Goal: Information Seeking & Learning: Check status

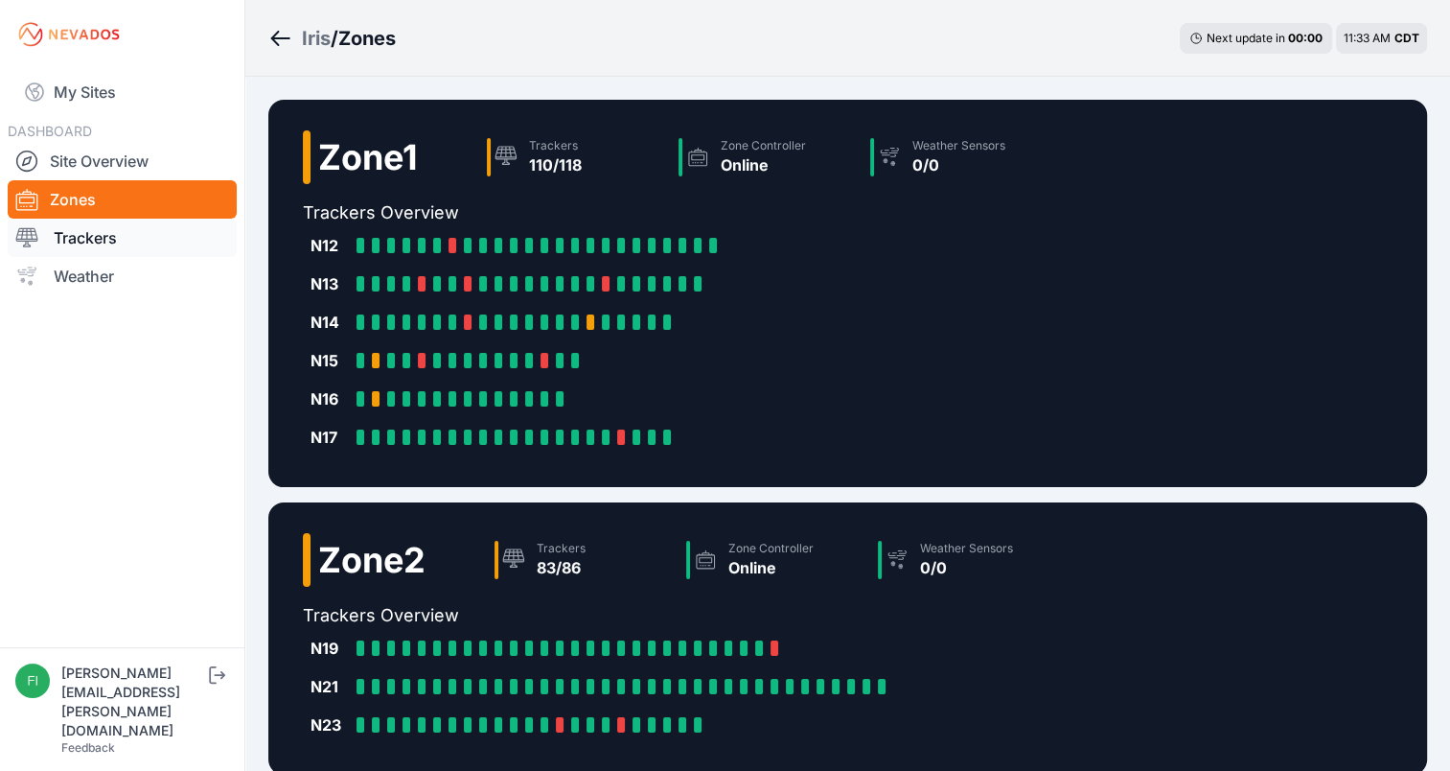
click at [171, 236] on link "Trackers" at bounding box center [122, 238] width 229 height 38
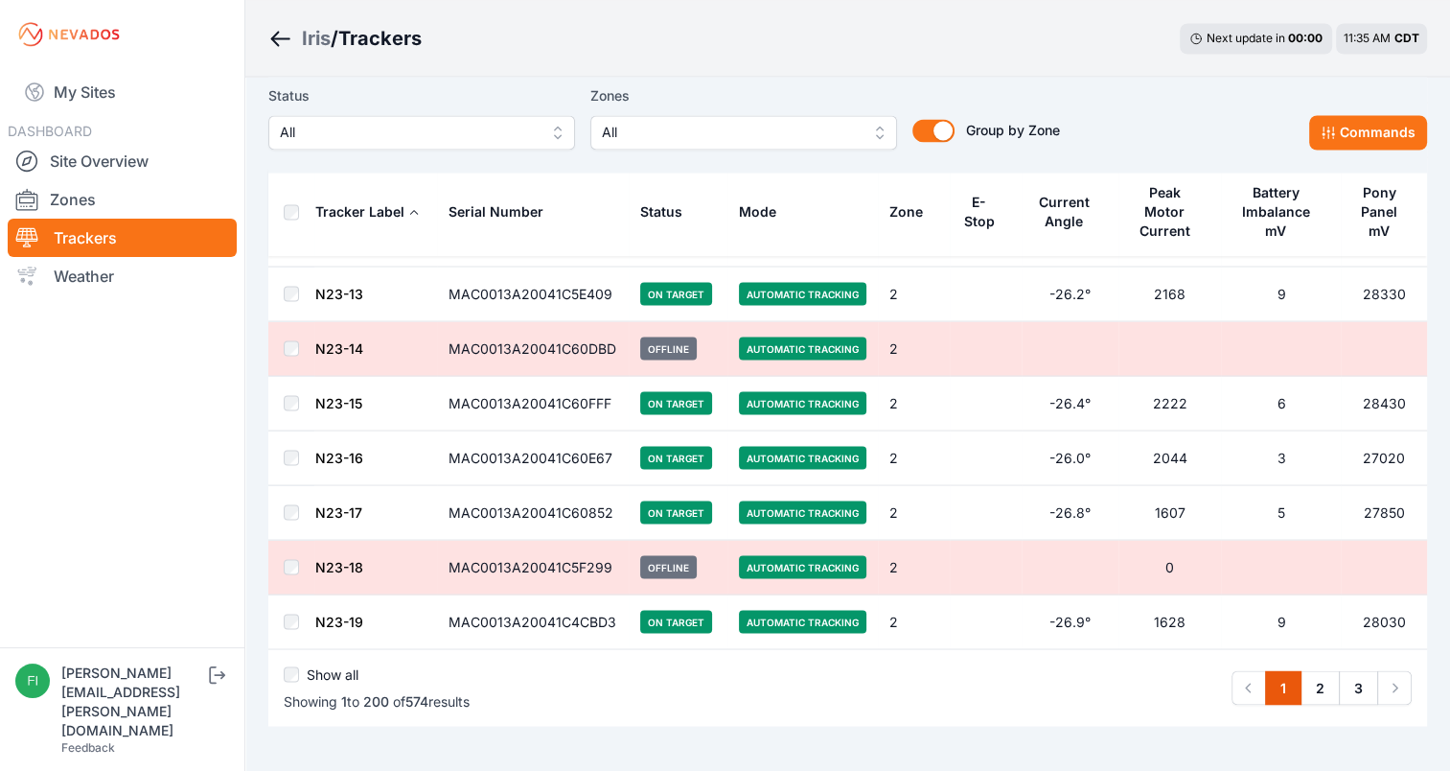
scroll to position [10691, 0]
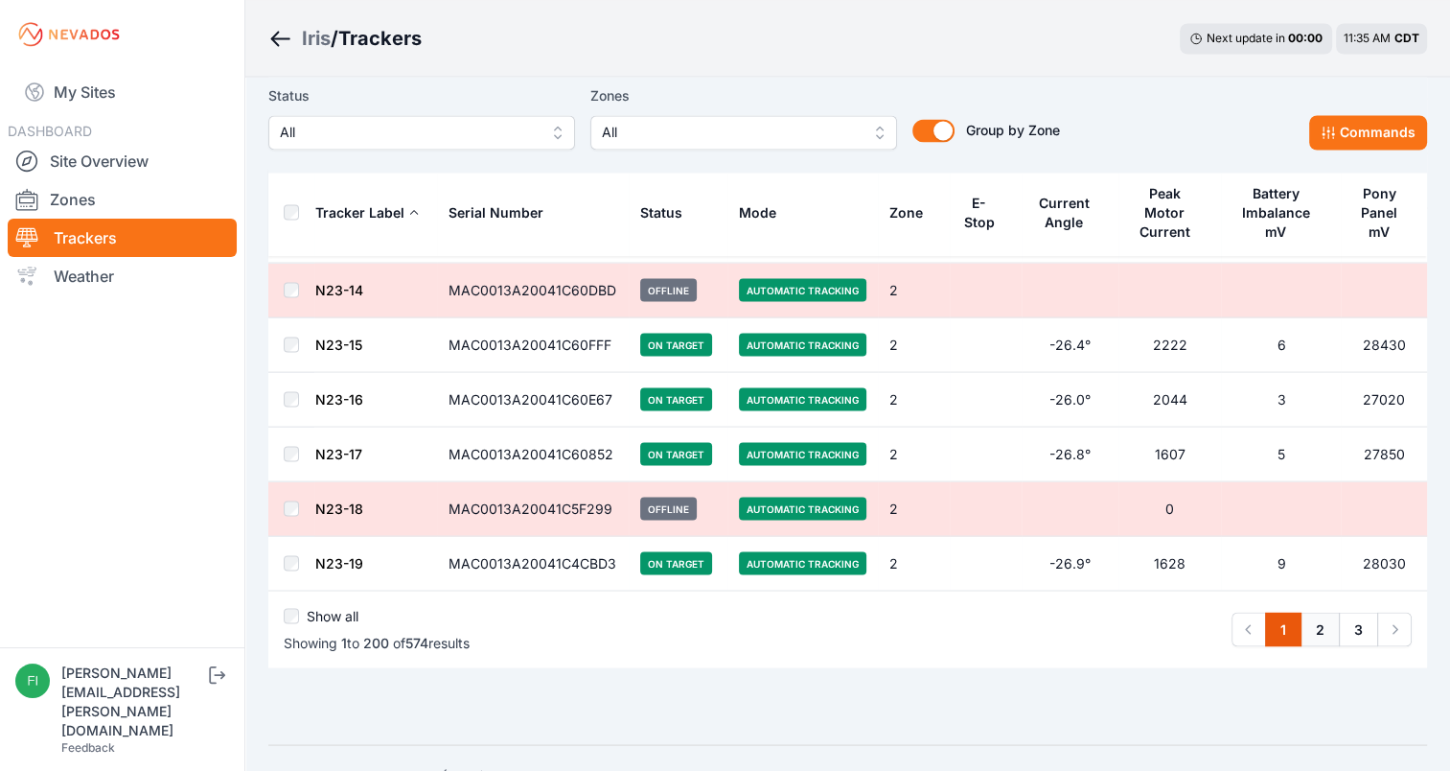
click at [1323, 612] on link "2" at bounding box center [1320, 629] width 39 height 35
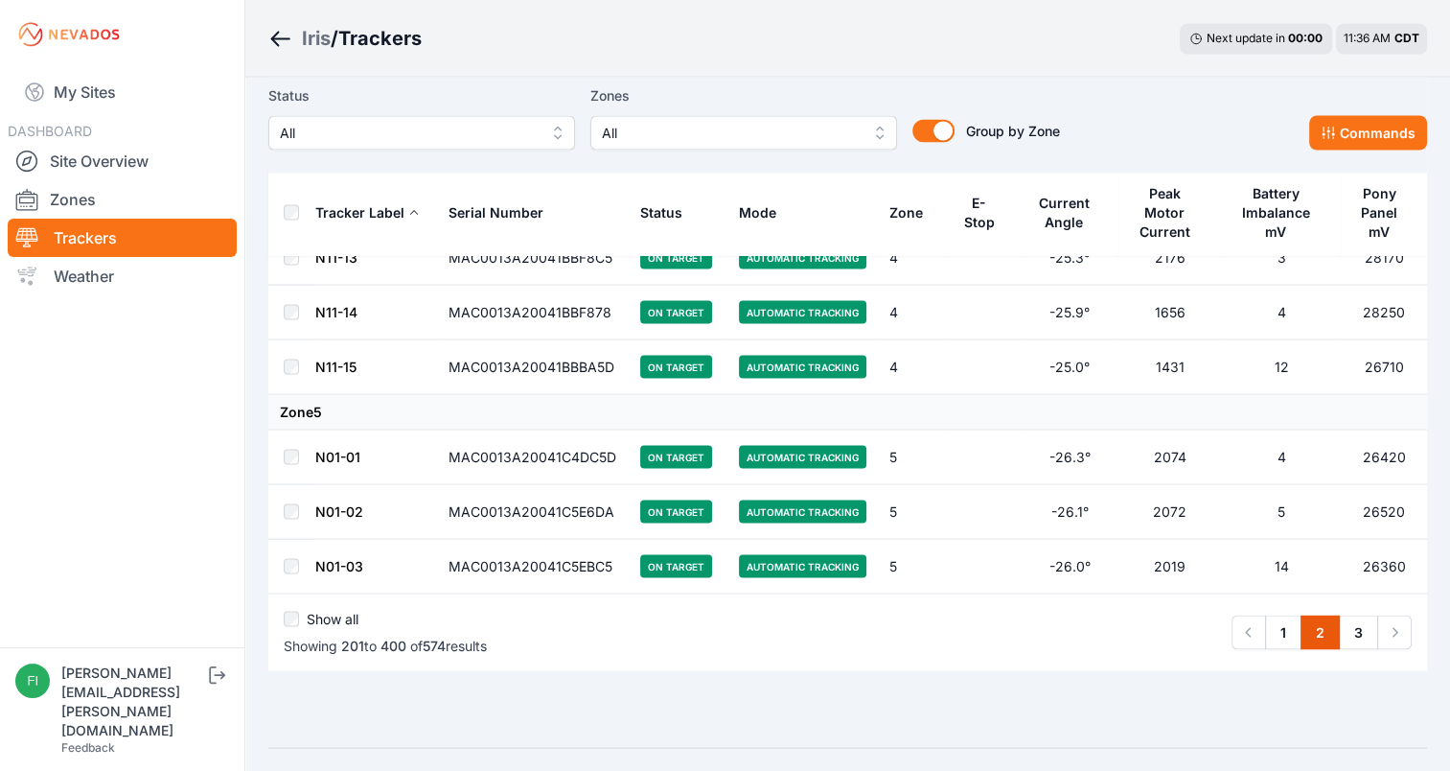
scroll to position [10762, 0]
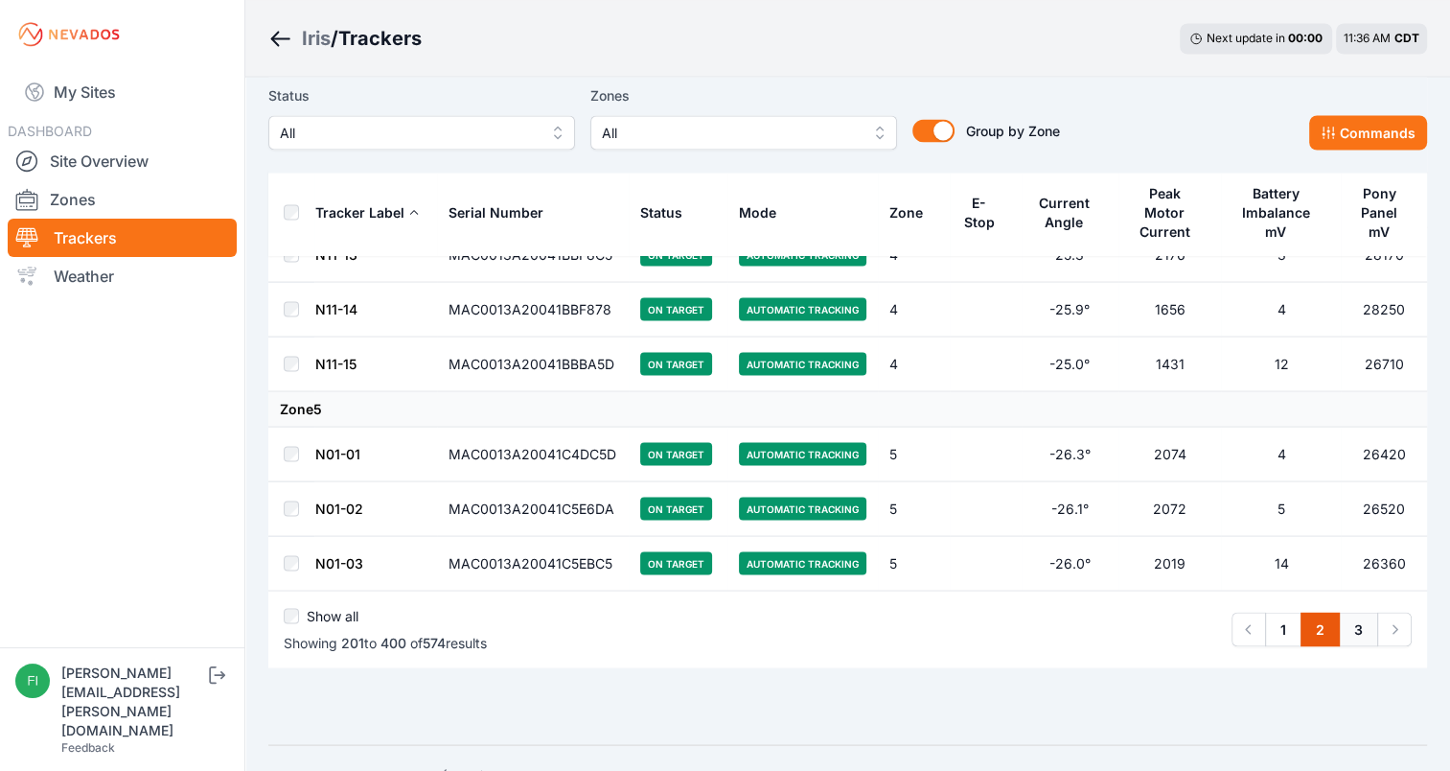
click at [1351, 612] on link "3" at bounding box center [1358, 629] width 39 height 35
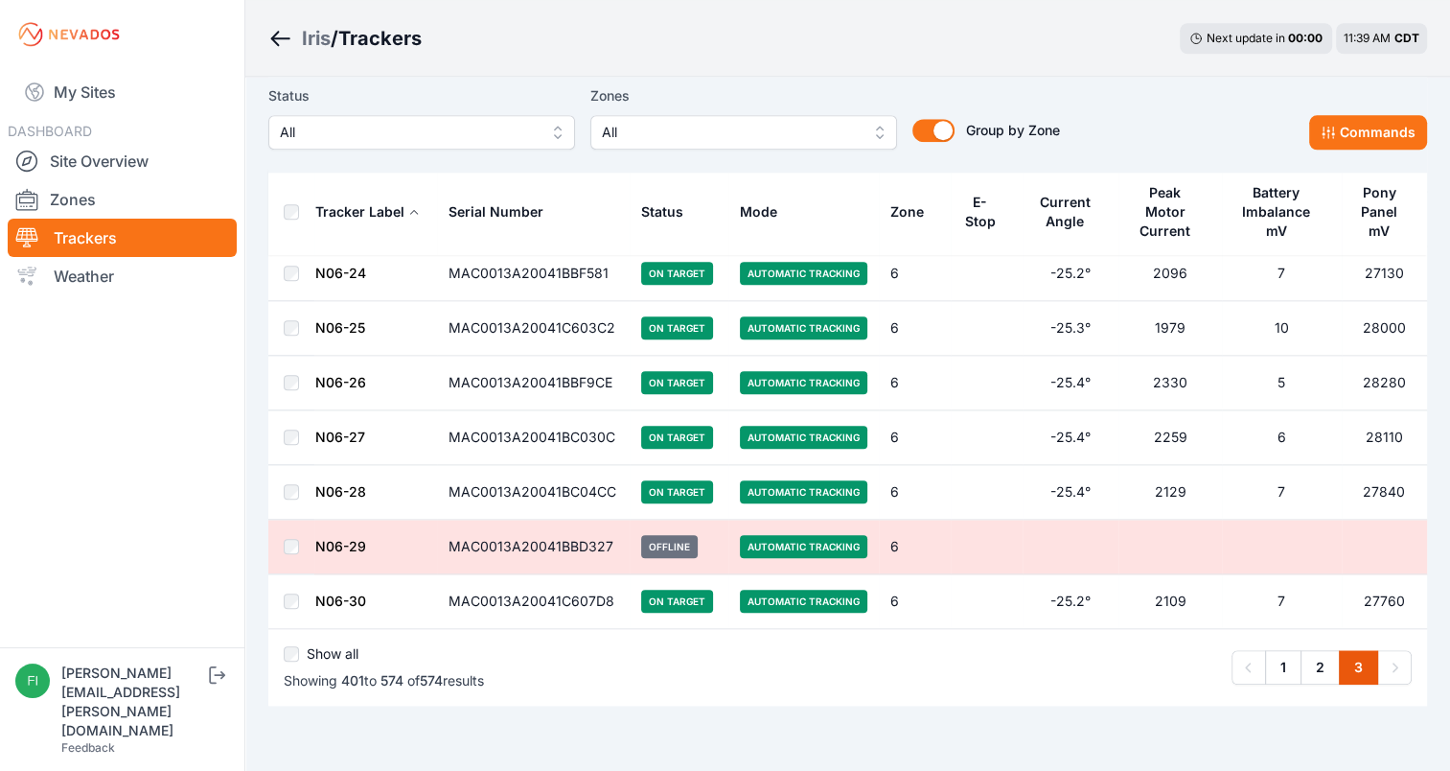
scroll to position [9275, 0]
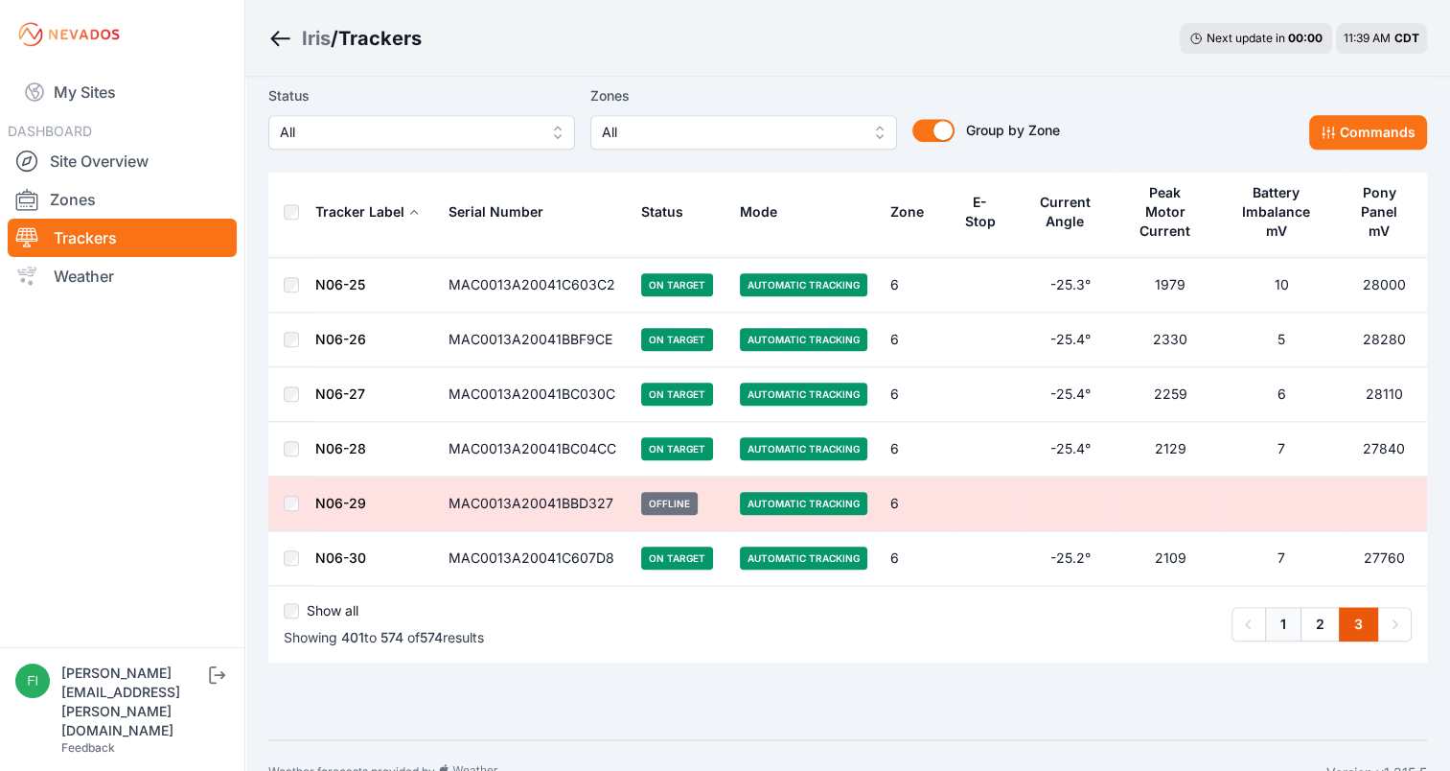
click at [1282, 607] on link "1" at bounding box center [1283, 624] width 36 height 35
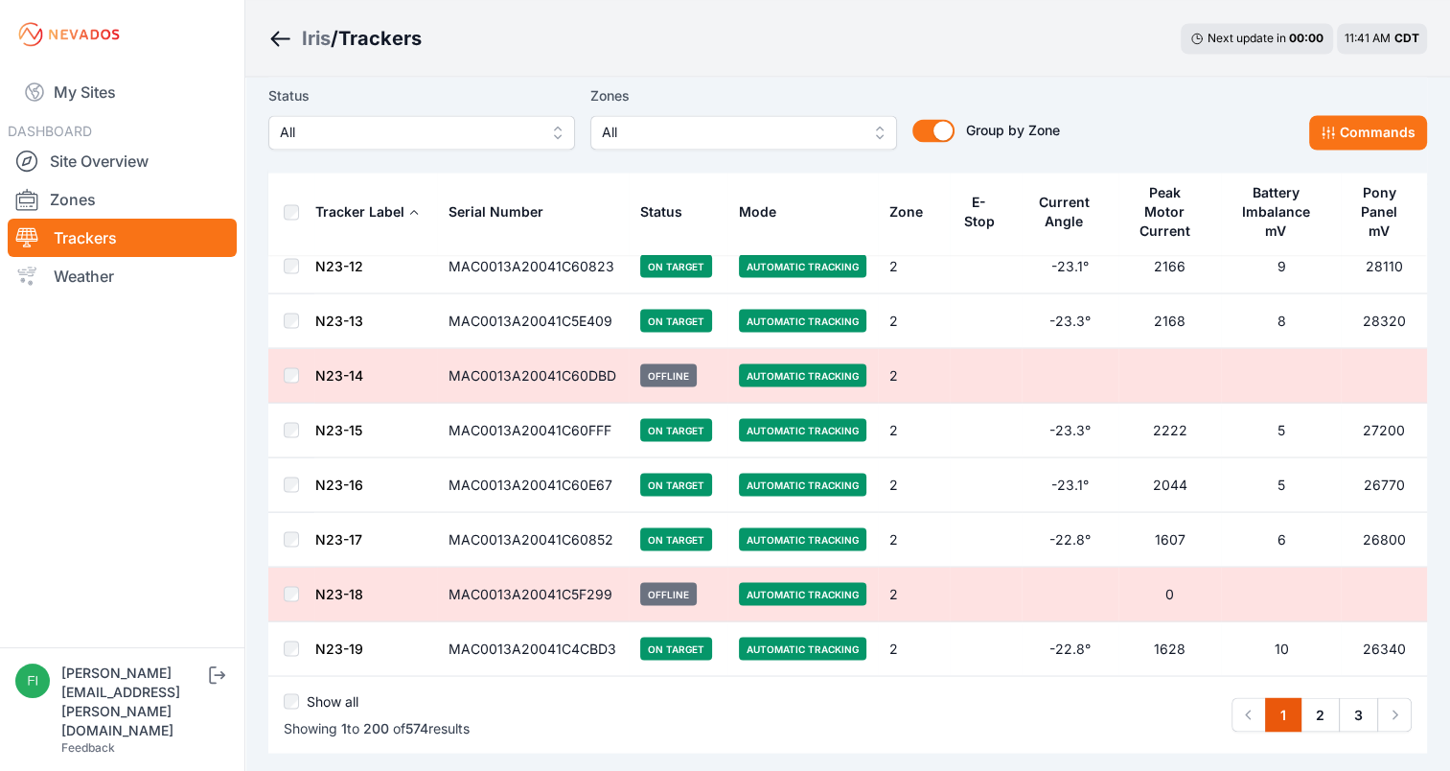
scroll to position [10621, 0]
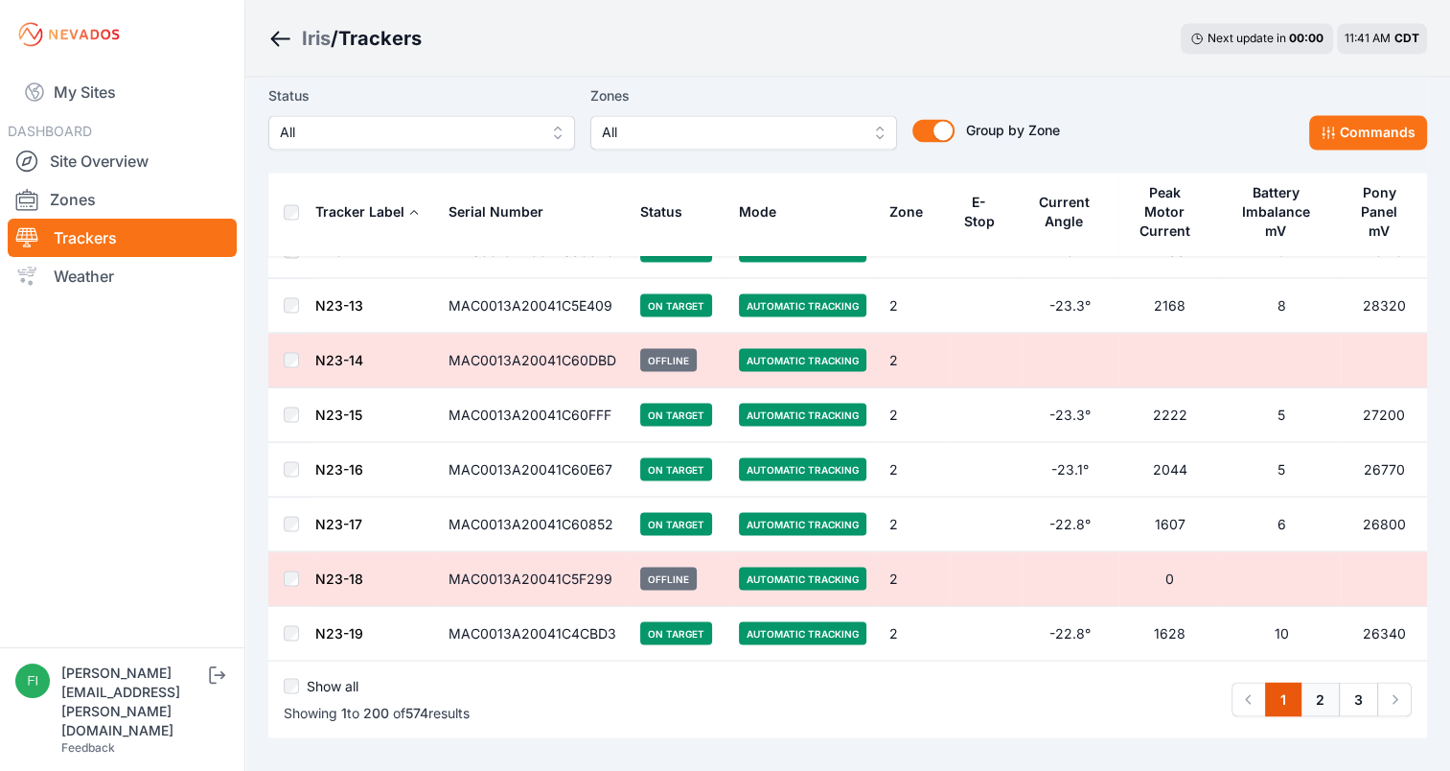
click at [1320, 682] on link "2" at bounding box center [1320, 699] width 39 height 35
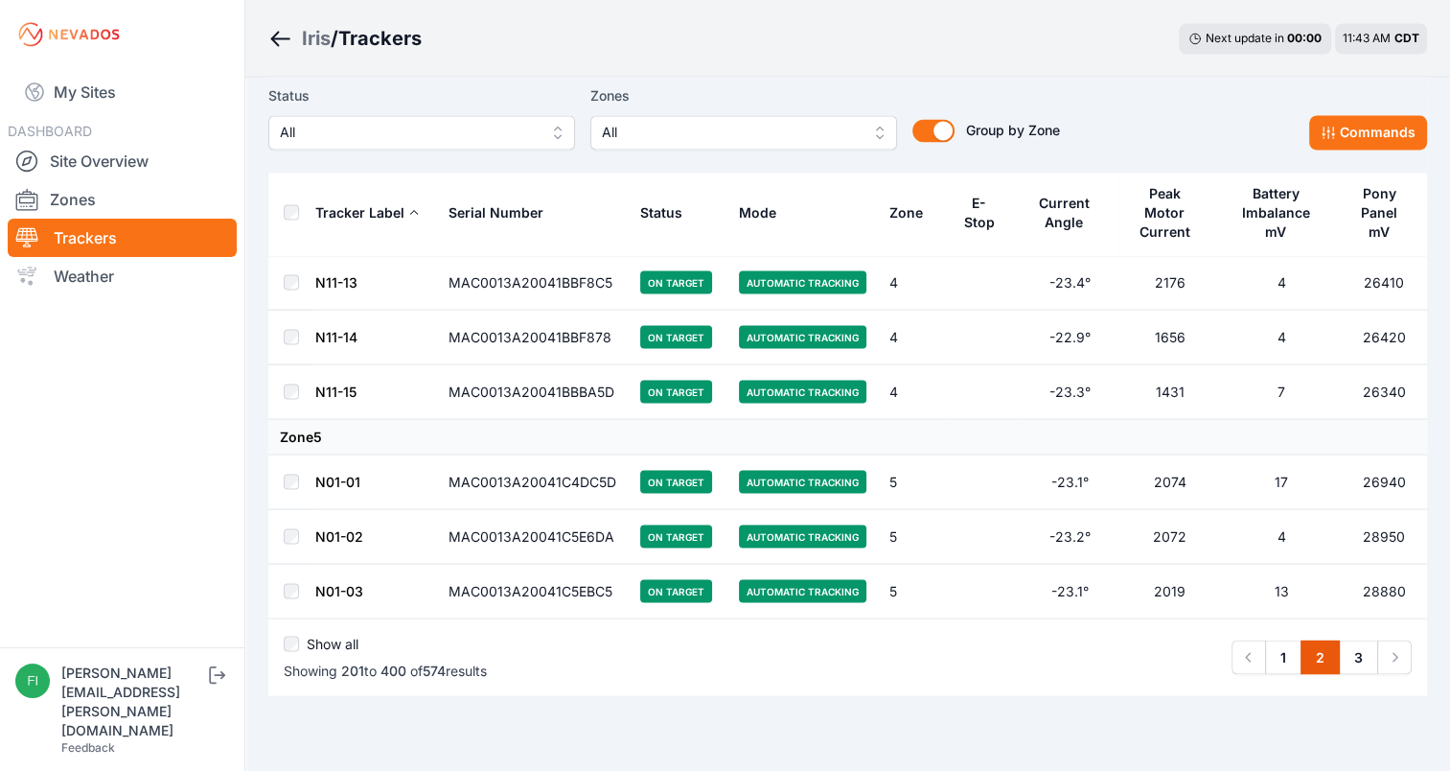
scroll to position [10736, 0]
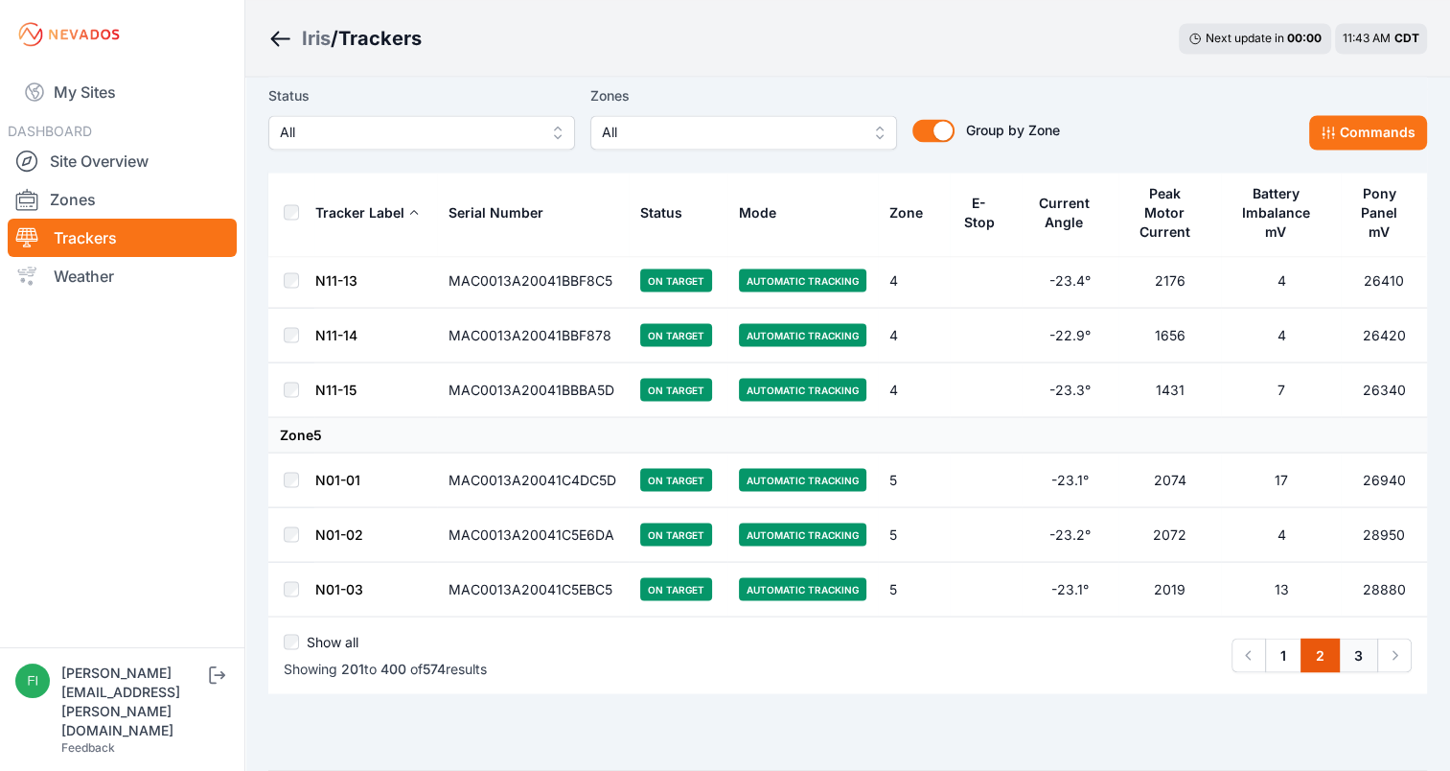
click at [1359, 637] on link "3" at bounding box center [1358, 654] width 39 height 35
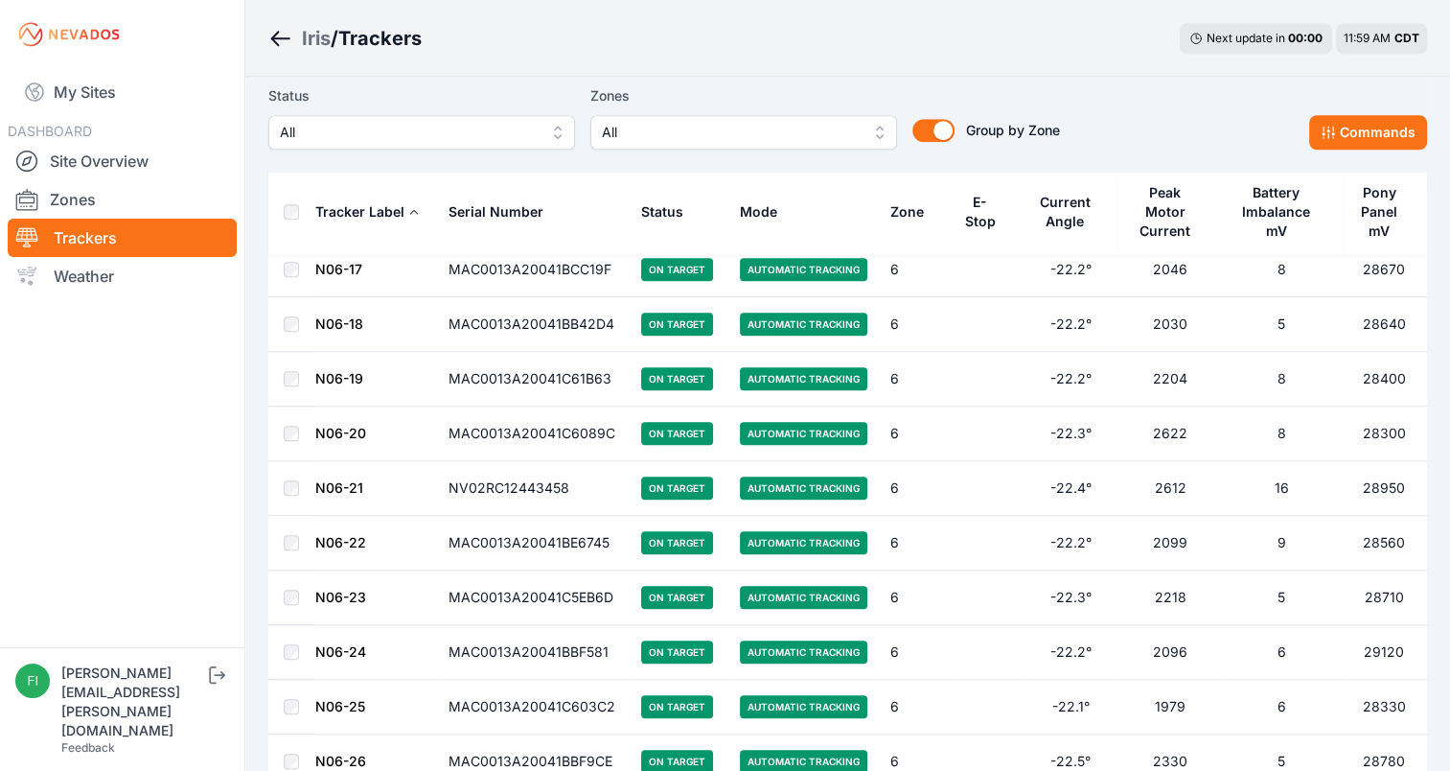
scroll to position [8815, 0]
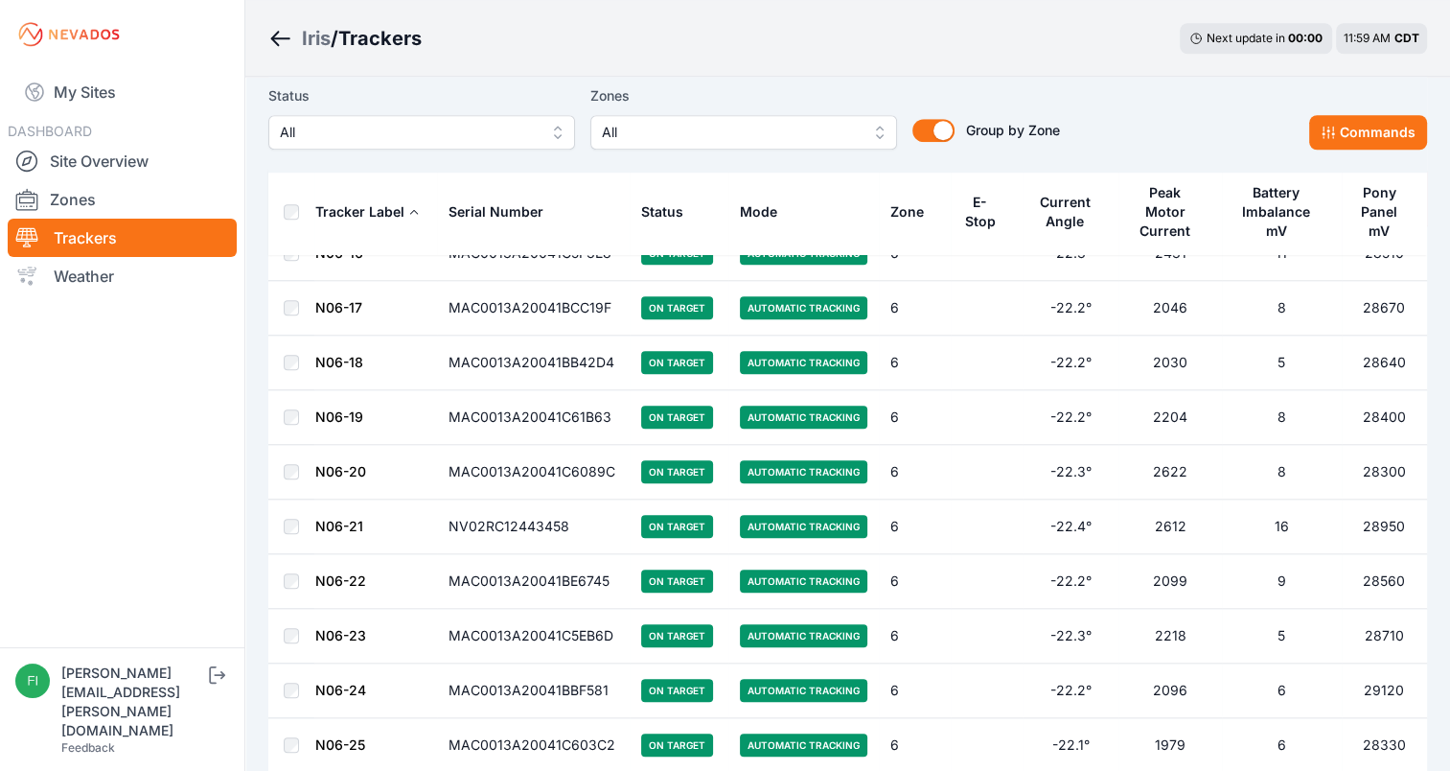
click at [443, 145] on button "All" at bounding box center [421, 132] width 307 height 35
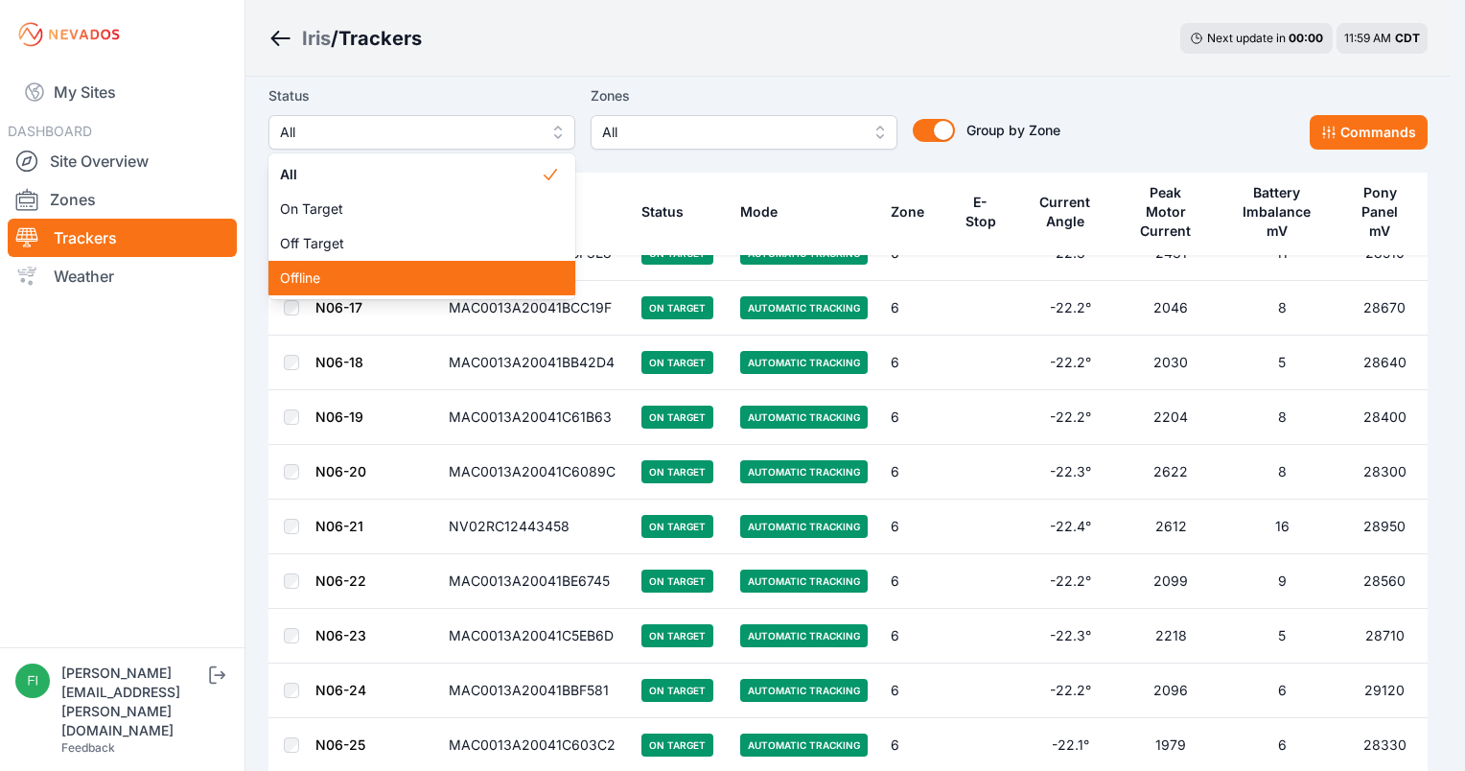
click at [414, 277] on span "Offline" at bounding box center [410, 277] width 261 height 19
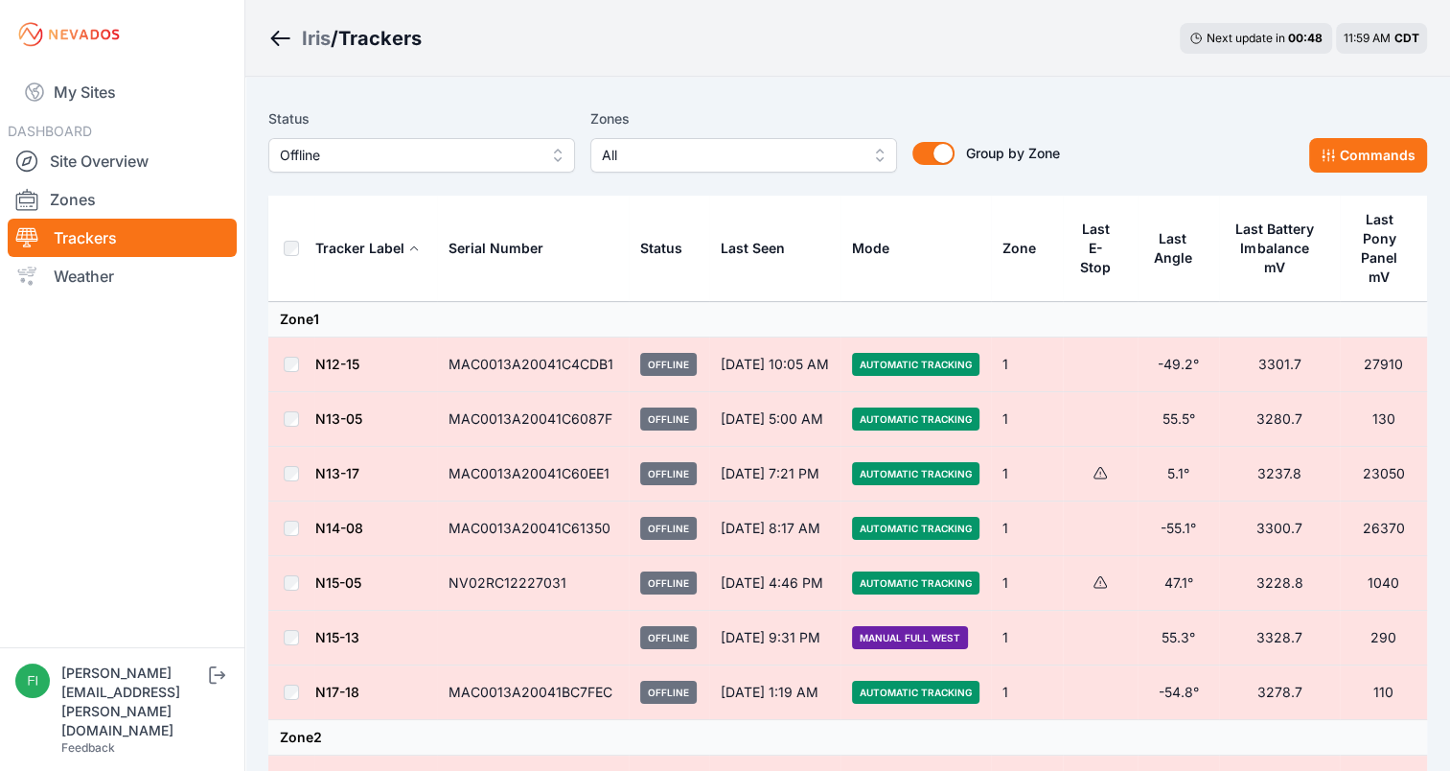
click at [794, 41] on div "Iris / Trackers Next update in 00 : 48 11:59 AM CDT" at bounding box center [847, 38] width 1205 height 77
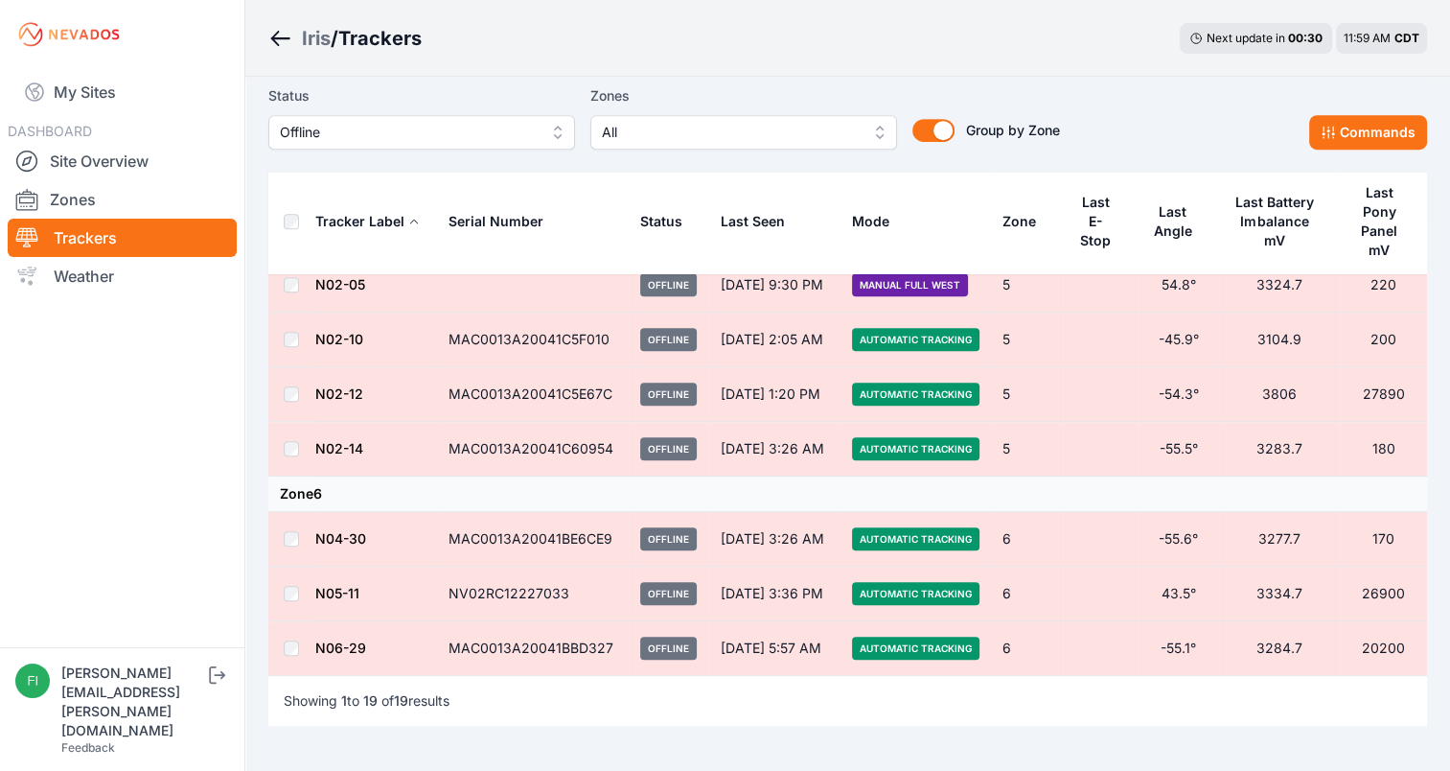
scroll to position [882, 0]
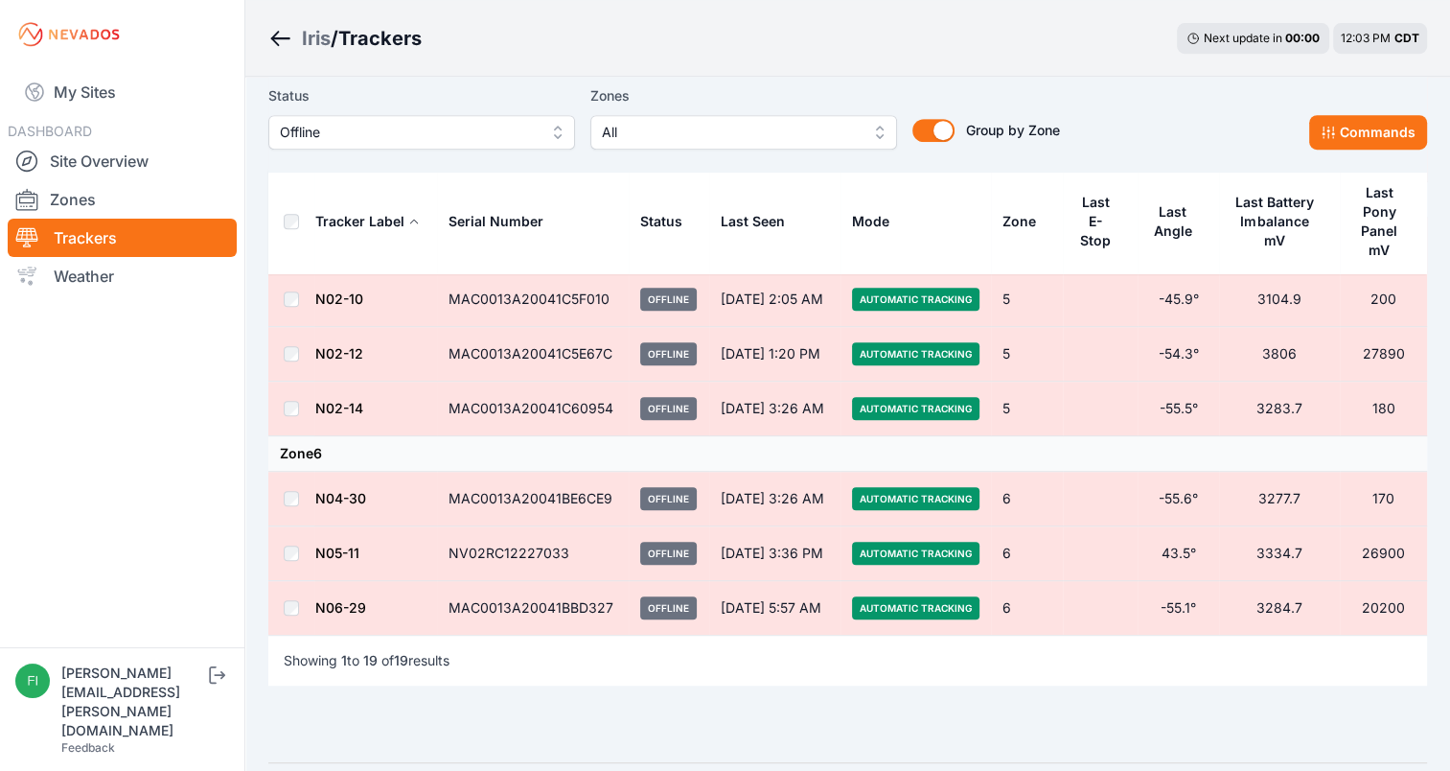
click at [786, 134] on span "All" at bounding box center [730, 132] width 257 height 23
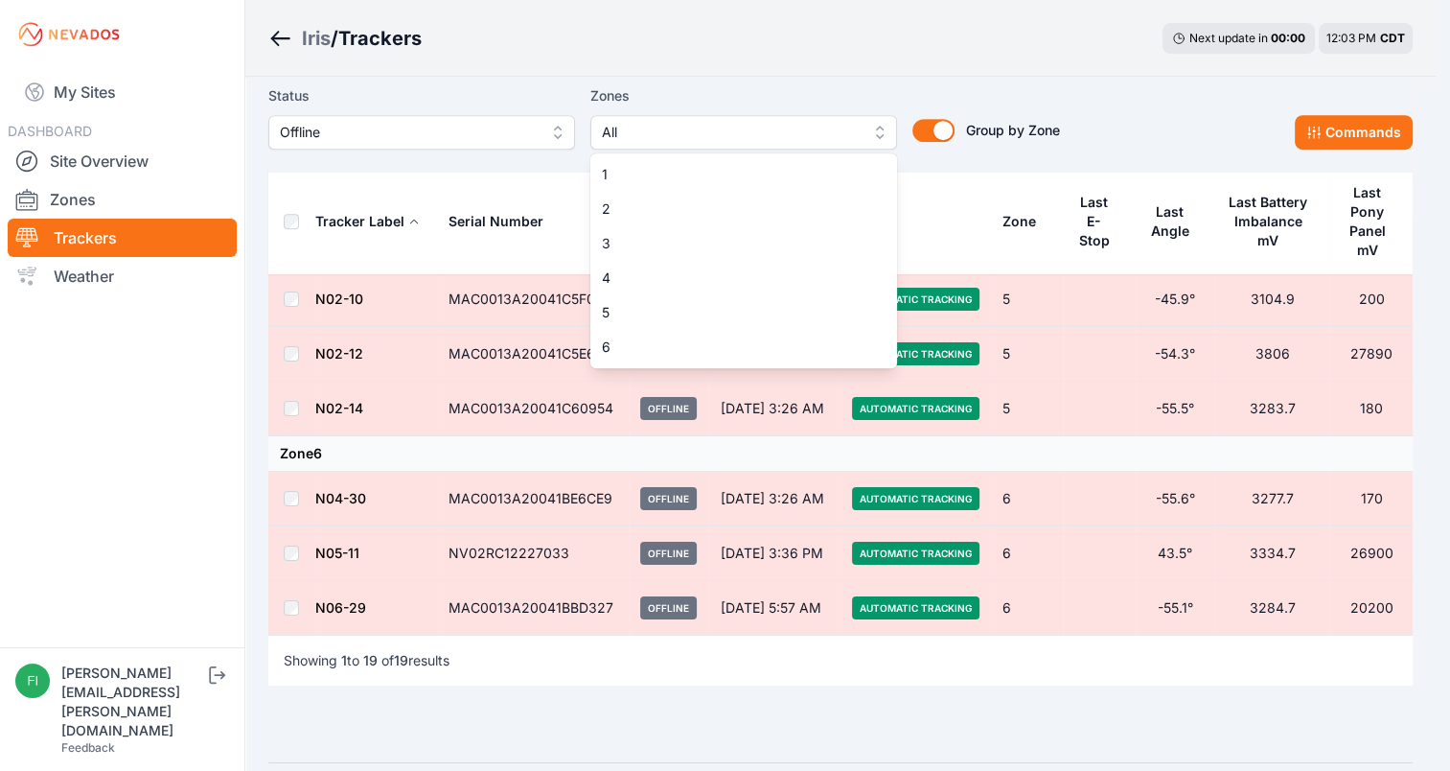
scroll to position [863, 0]
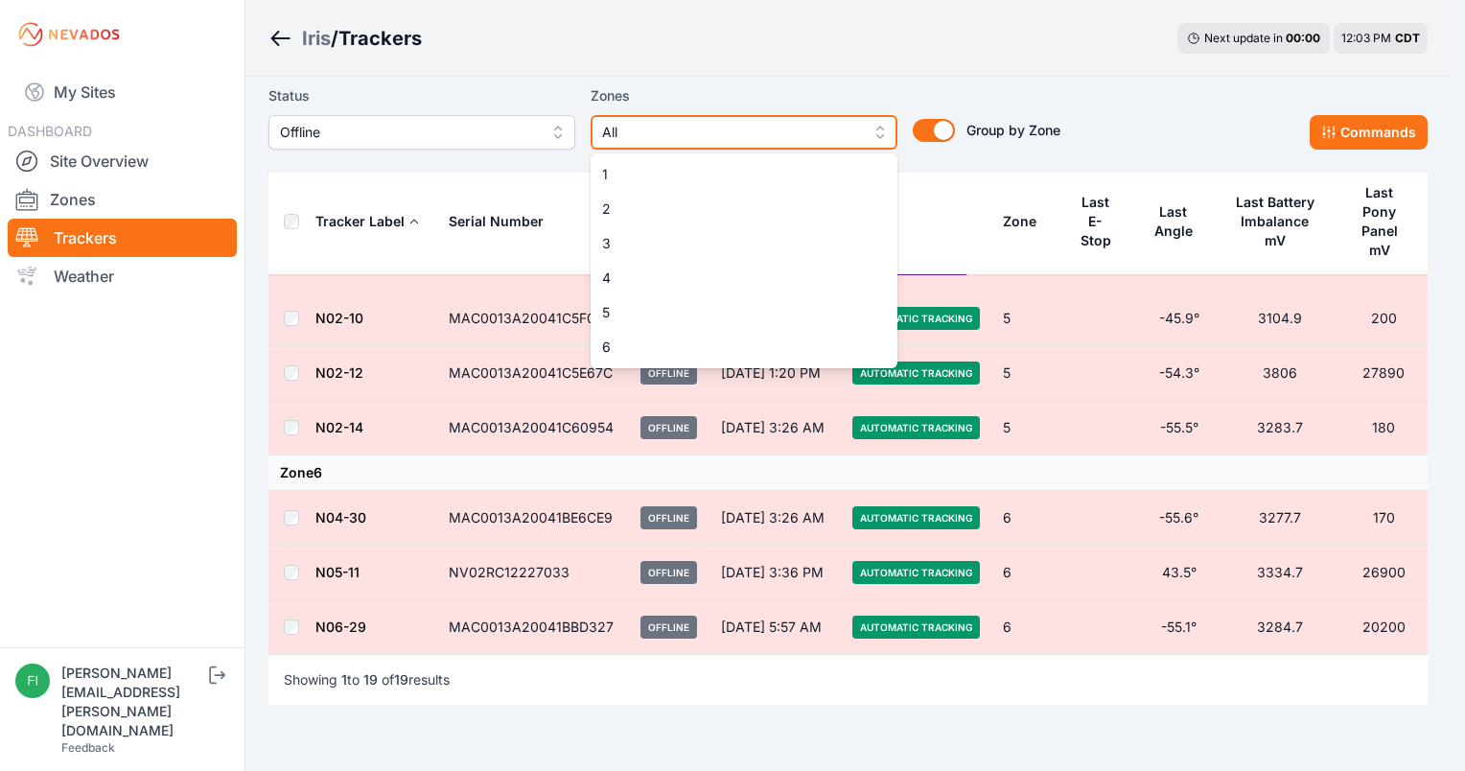
click at [786, 134] on span "All" at bounding box center [730, 132] width 257 height 23
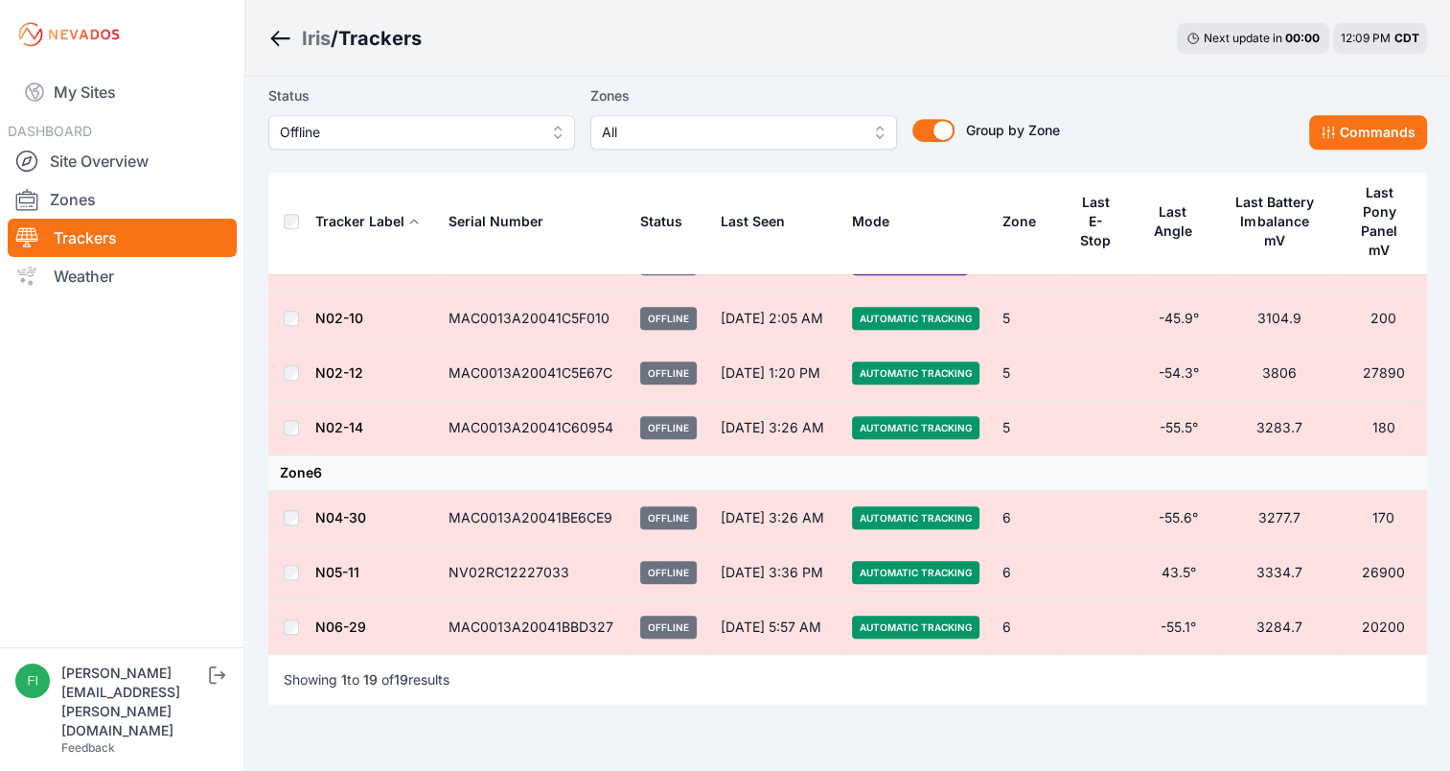
click at [555, 141] on button "Offline" at bounding box center [421, 132] width 307 height 35
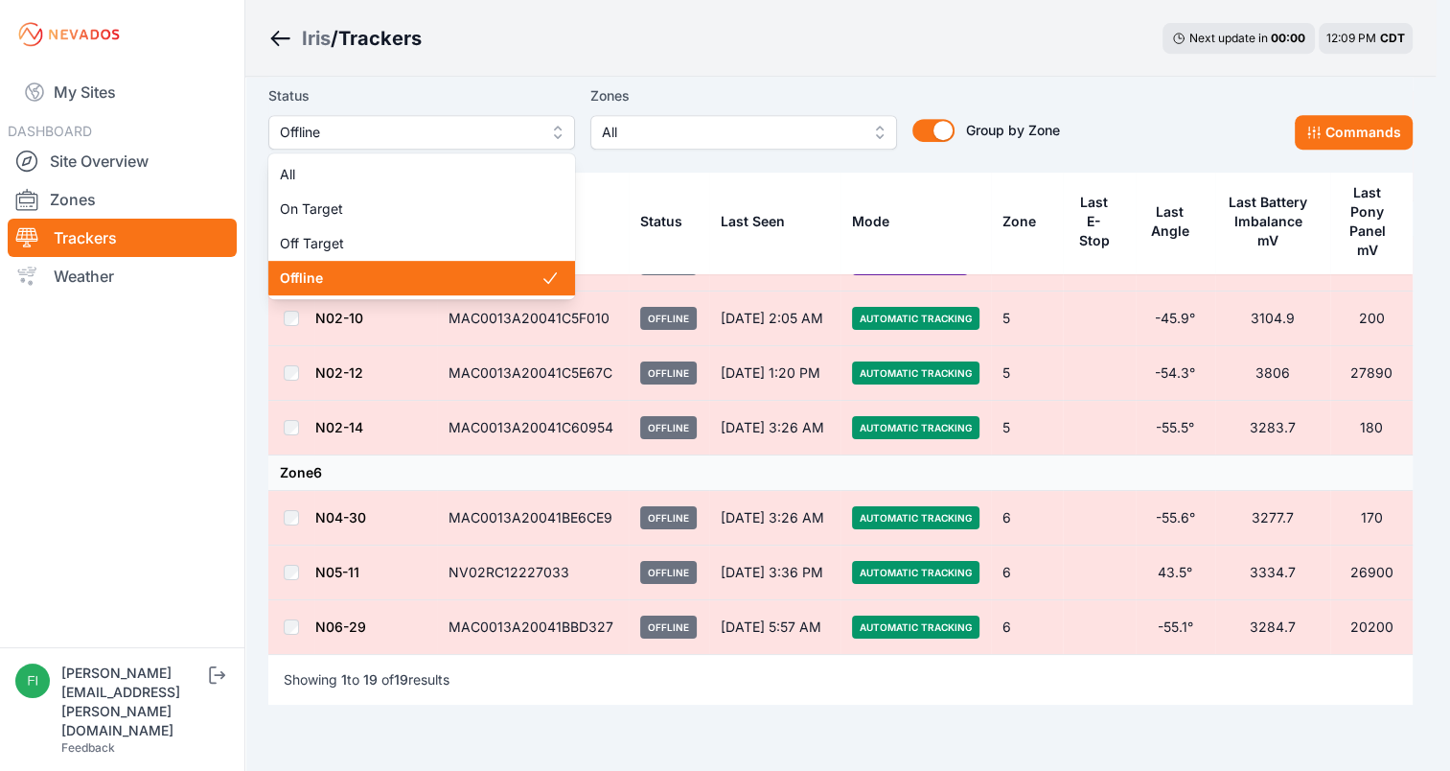
scroll to position [844, 0]
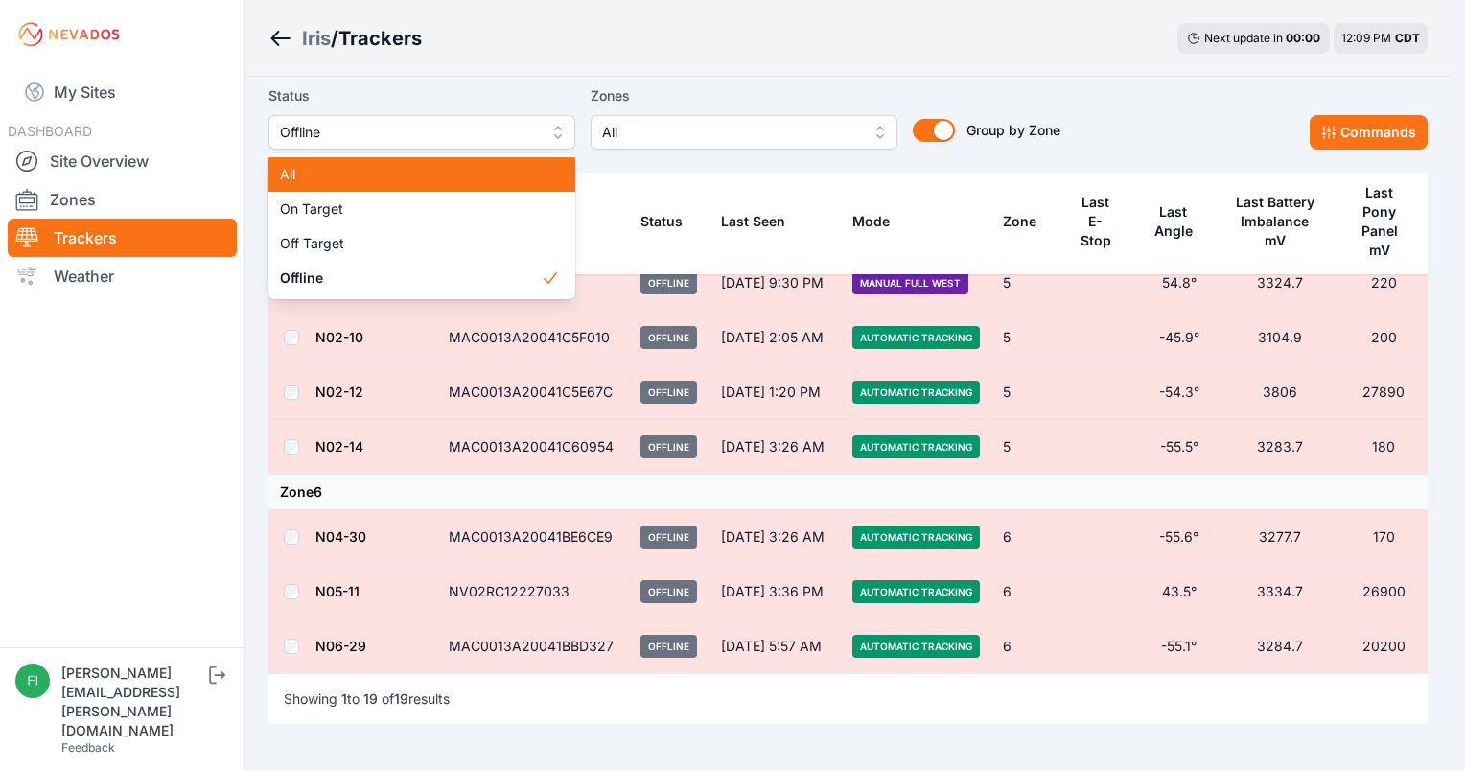
click at [472, 188] on div "All" at bounding box center [421, 174] width 307 height 35
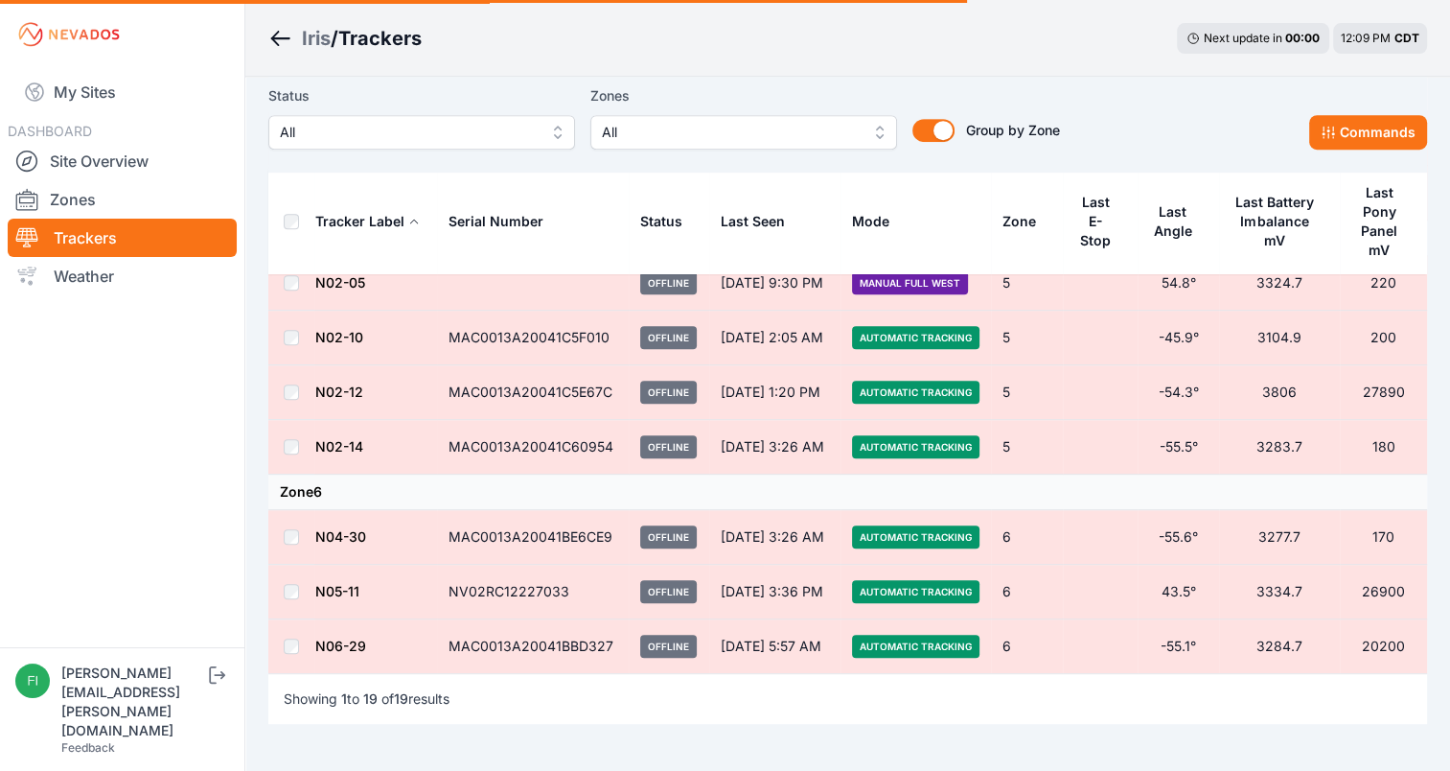
click at [646, 144] on span "All" at bounding box center [730, 132] width 257 height 23
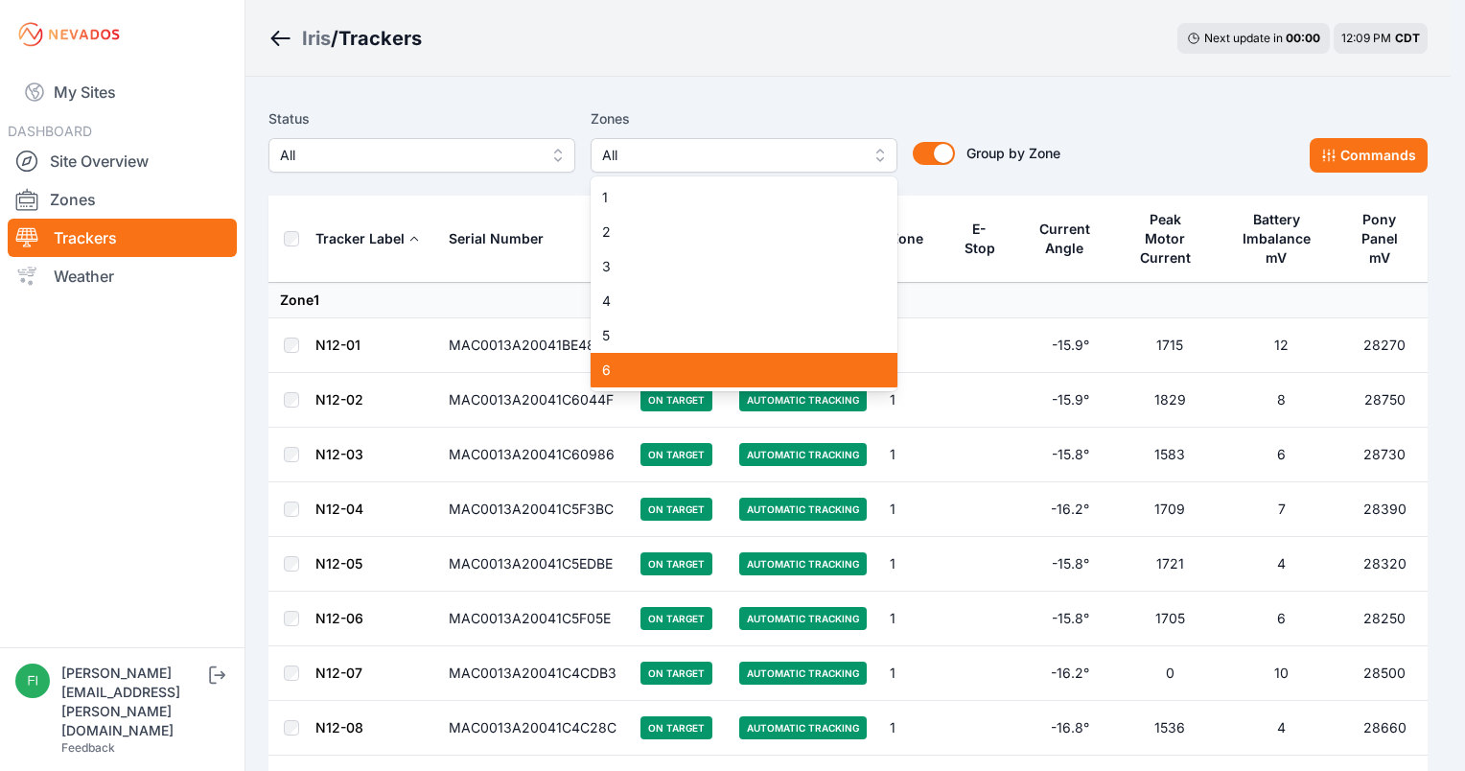
click at [622, 363] on span "6" at bounding box center [732, 369] width 261 height 19
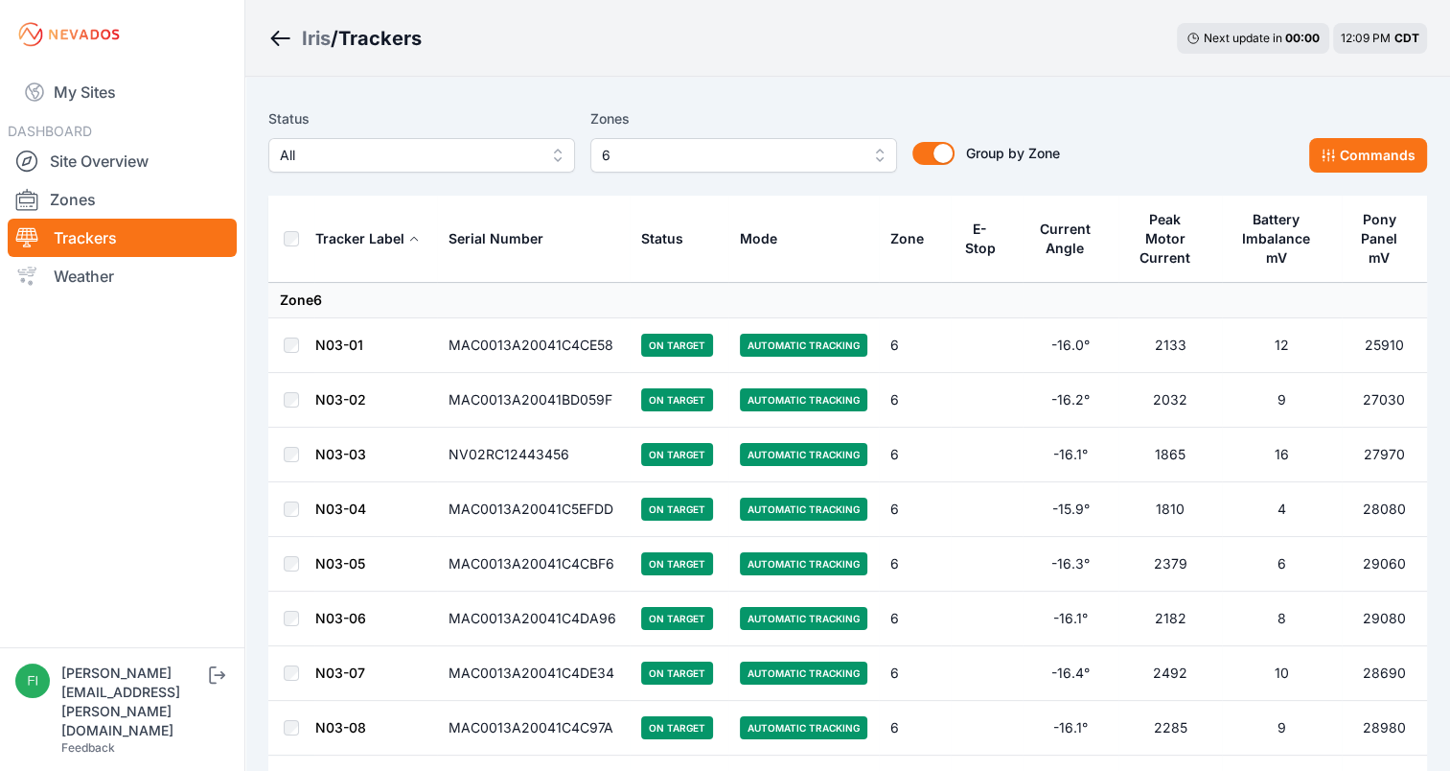
click at [1252, 117] on div "Status All Zones 6 Group by Zone Group by Zone Commands" at bounding box center [847, 139] width 1159 height 65
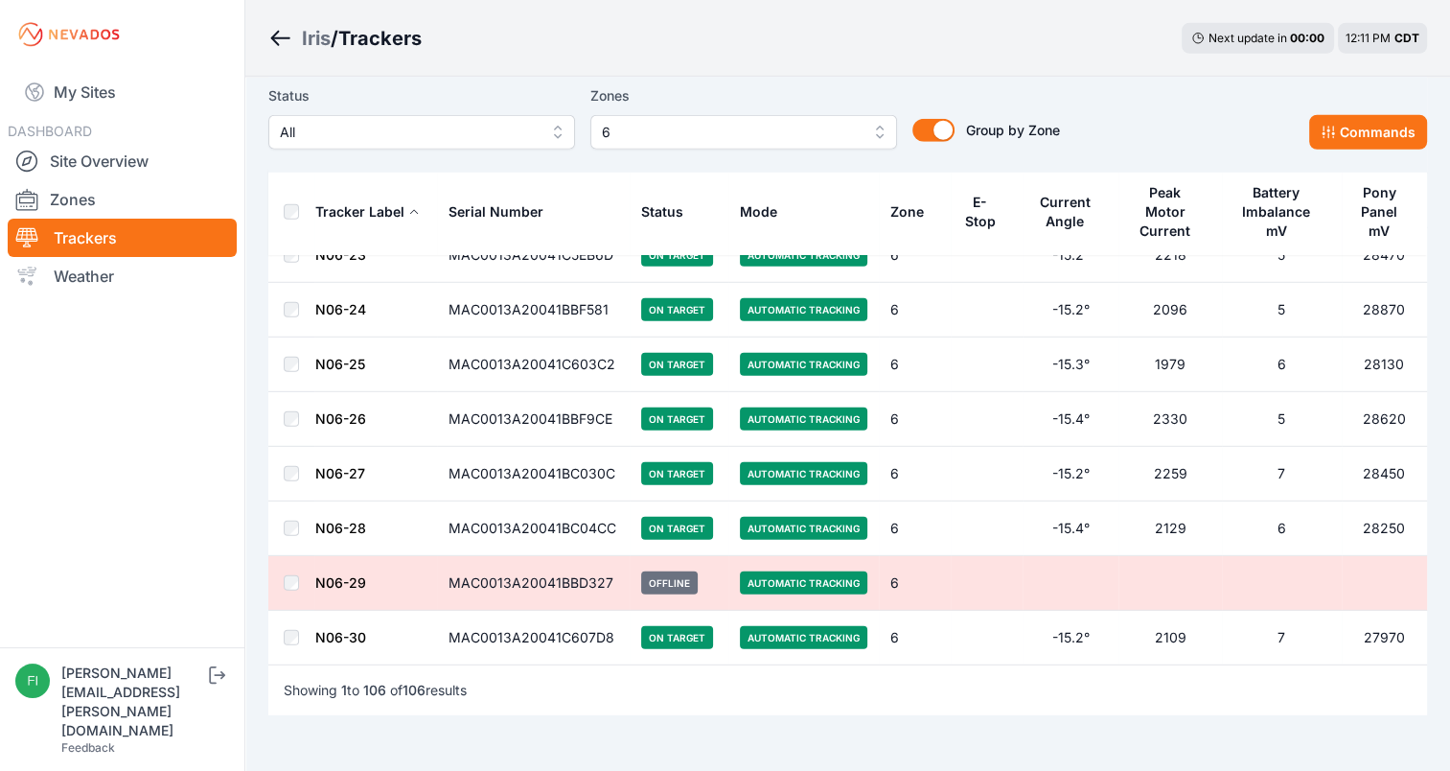
scroll to position [5406, 0]
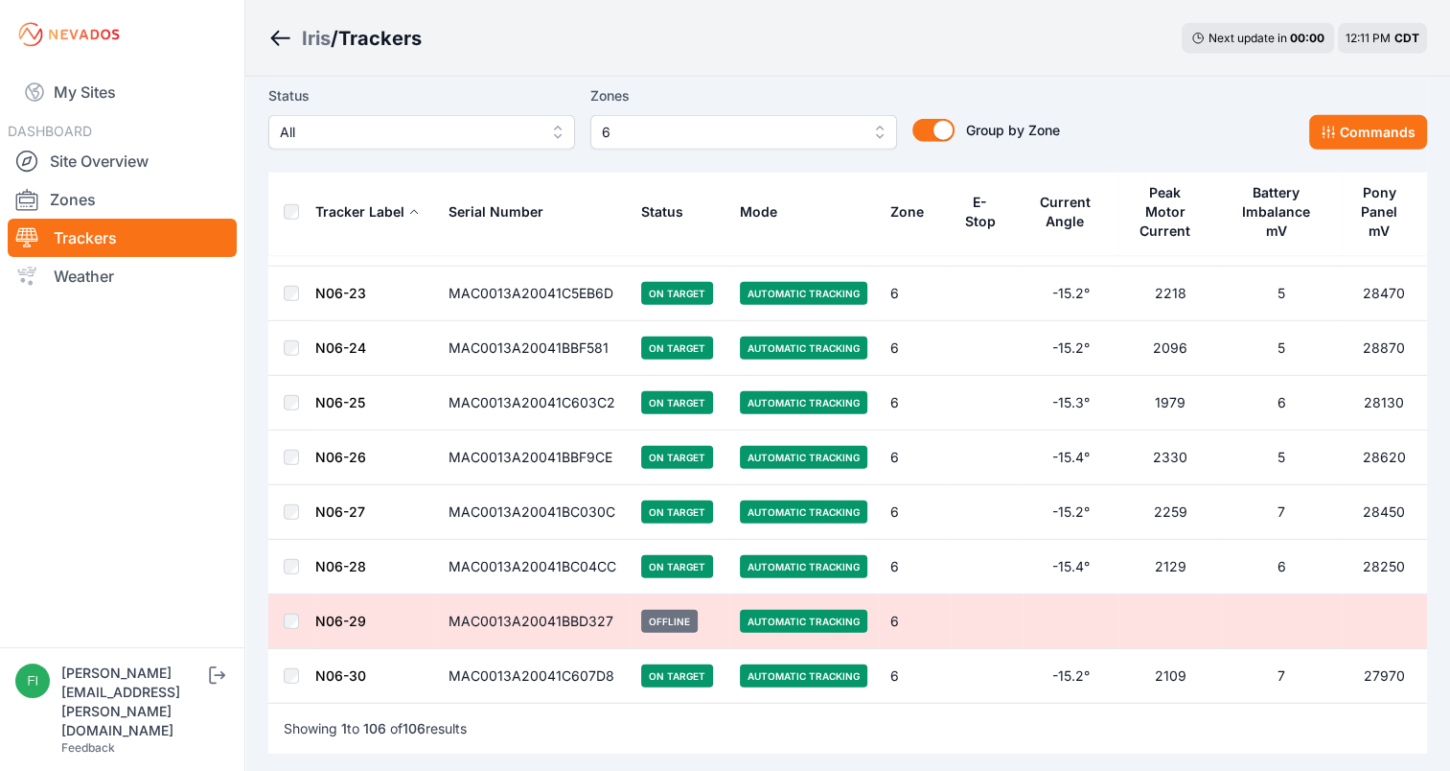
click at [743, 137] on span "6" at bounding box center [730, 132] width 257 height 23
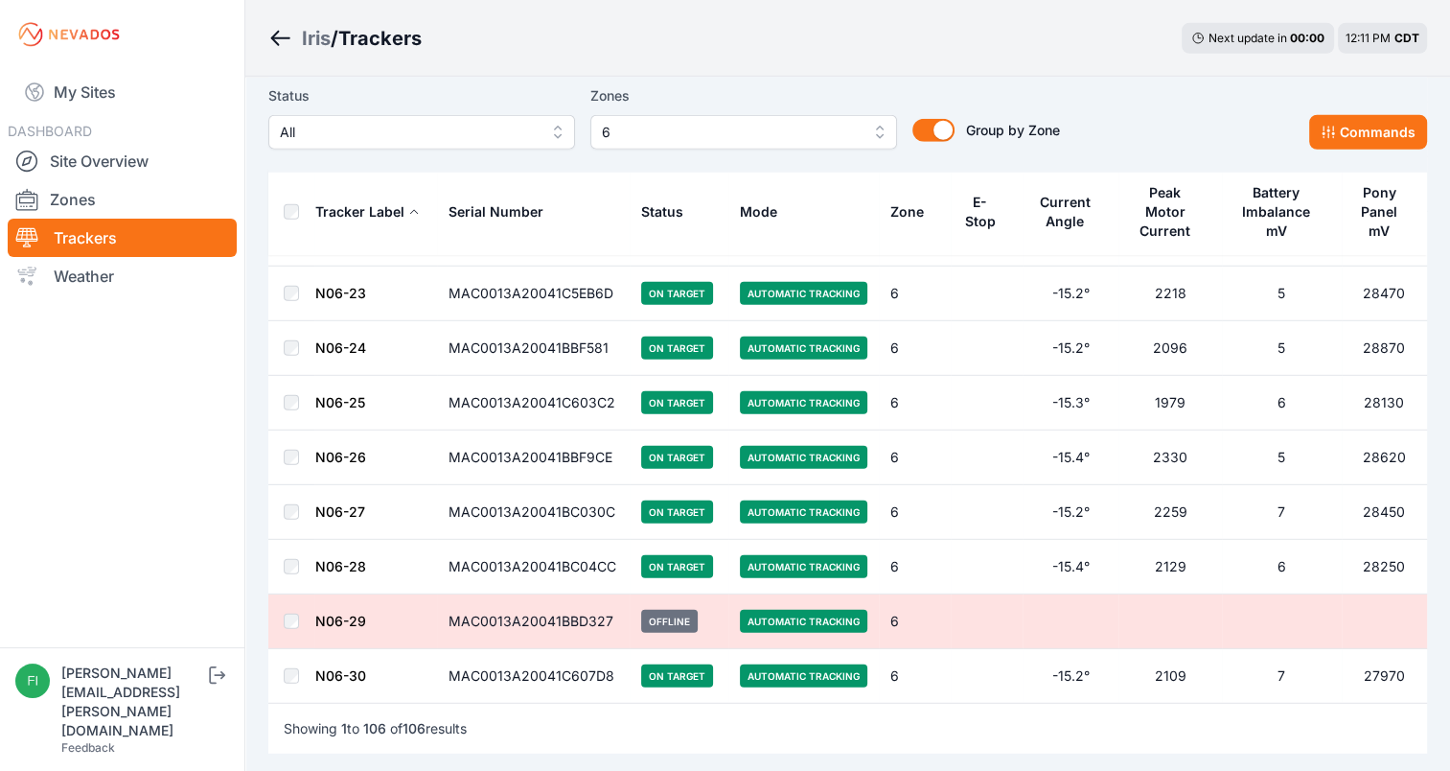
click at [759, 64] on div "Iris / Trackers Next update in 00 : 00 12:11 PM CDT" at bounding box center [847, 38] width 1205 height 77
click at [951, 133] on button "Group by Zone" at bounding box center [934, 130] width 42 height 23
click at [951, 133] on div "Group by Zone Group by Zone" at bounding box center [978, 116] width 163 height 65
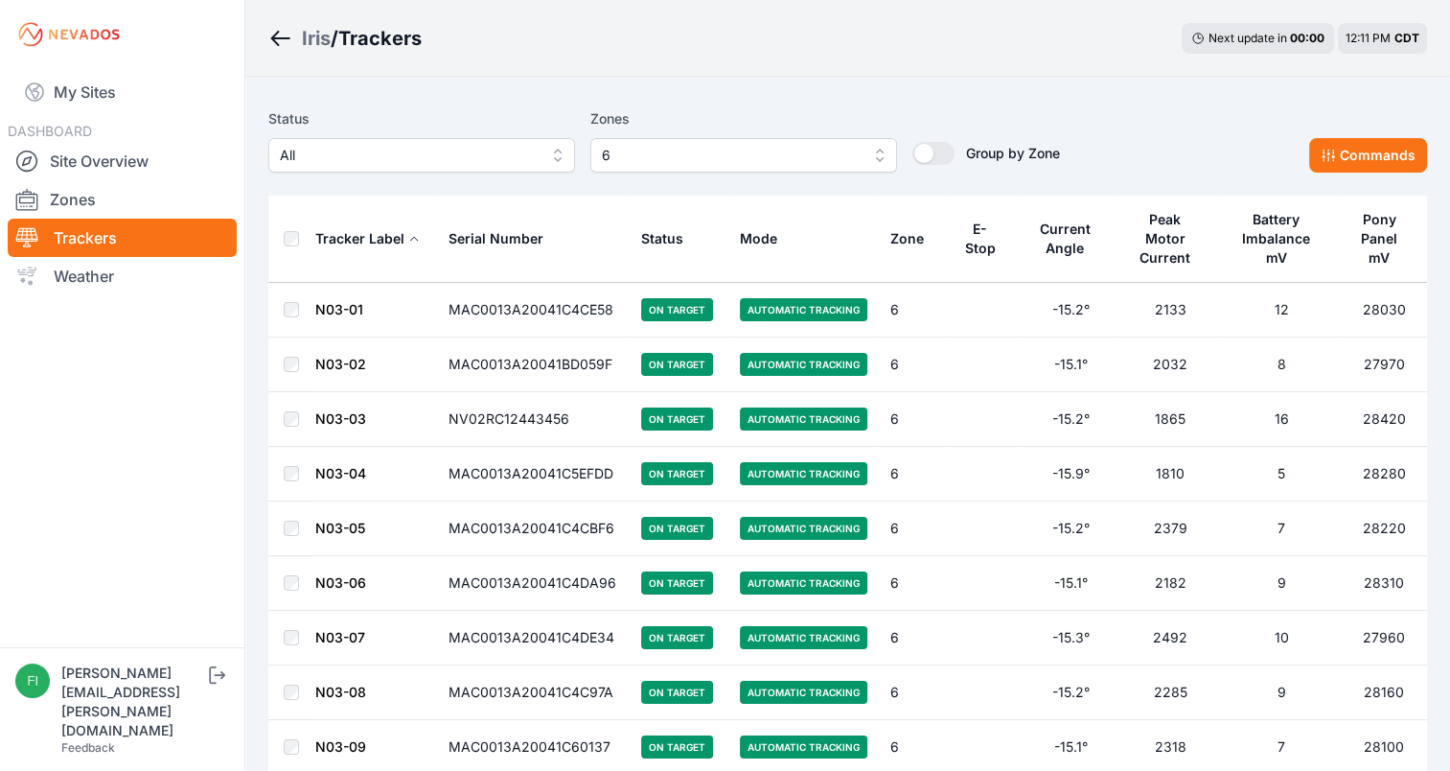
click at [1024, 156] on span "Group by Zone" at bounding box center [1013, 153] width 94 height 16
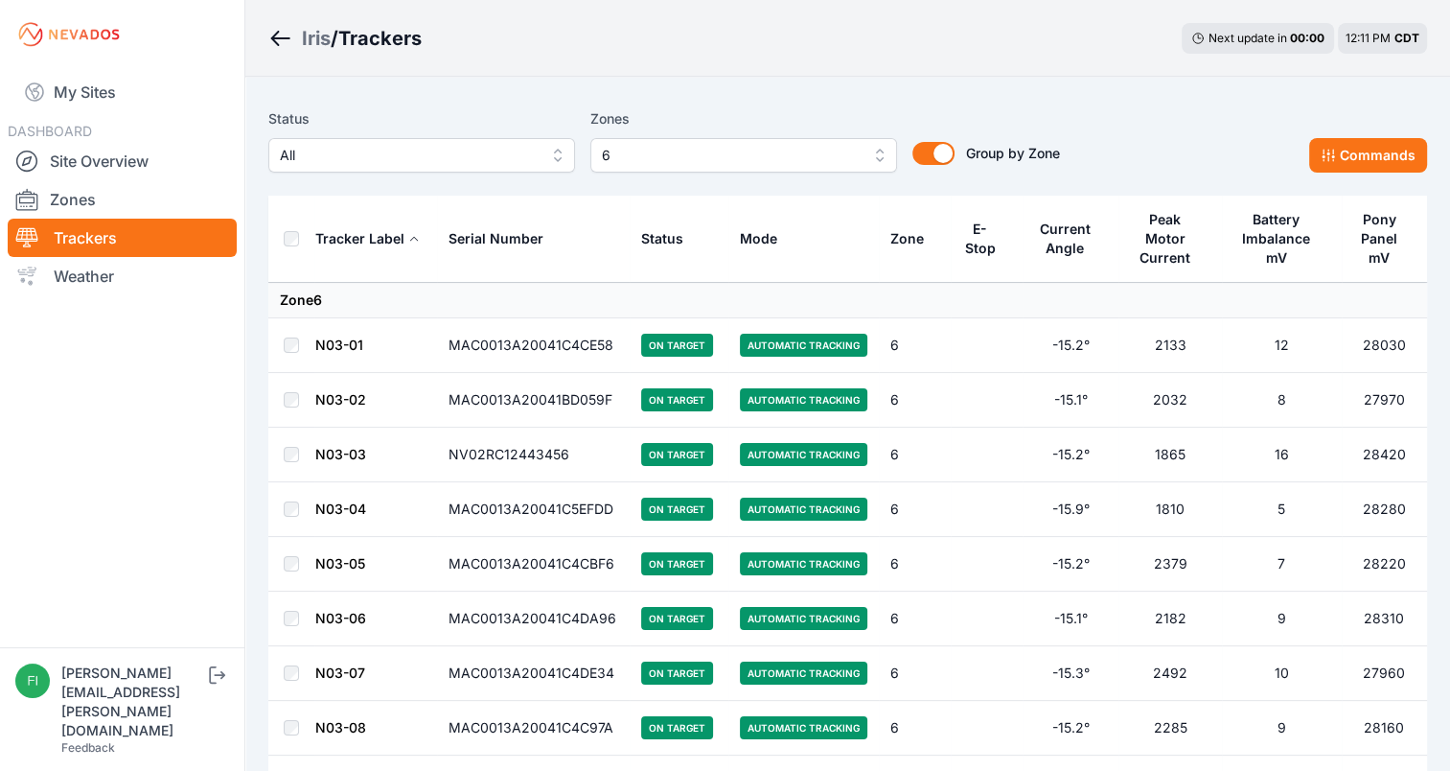
click at [1014, 67] on div "Iris / Trackers Next update in 00 : 00 12:11 PM CDT" at bounding box center [847, 38] width 1205 height 77
drag, startPoint x: 1014, startPoint y: 67, endPoint x: 942, endPoint y: 85, distance: 74.2
click at [534, 161] on span "All" at bounding box center [408, 155] width 257 height 23
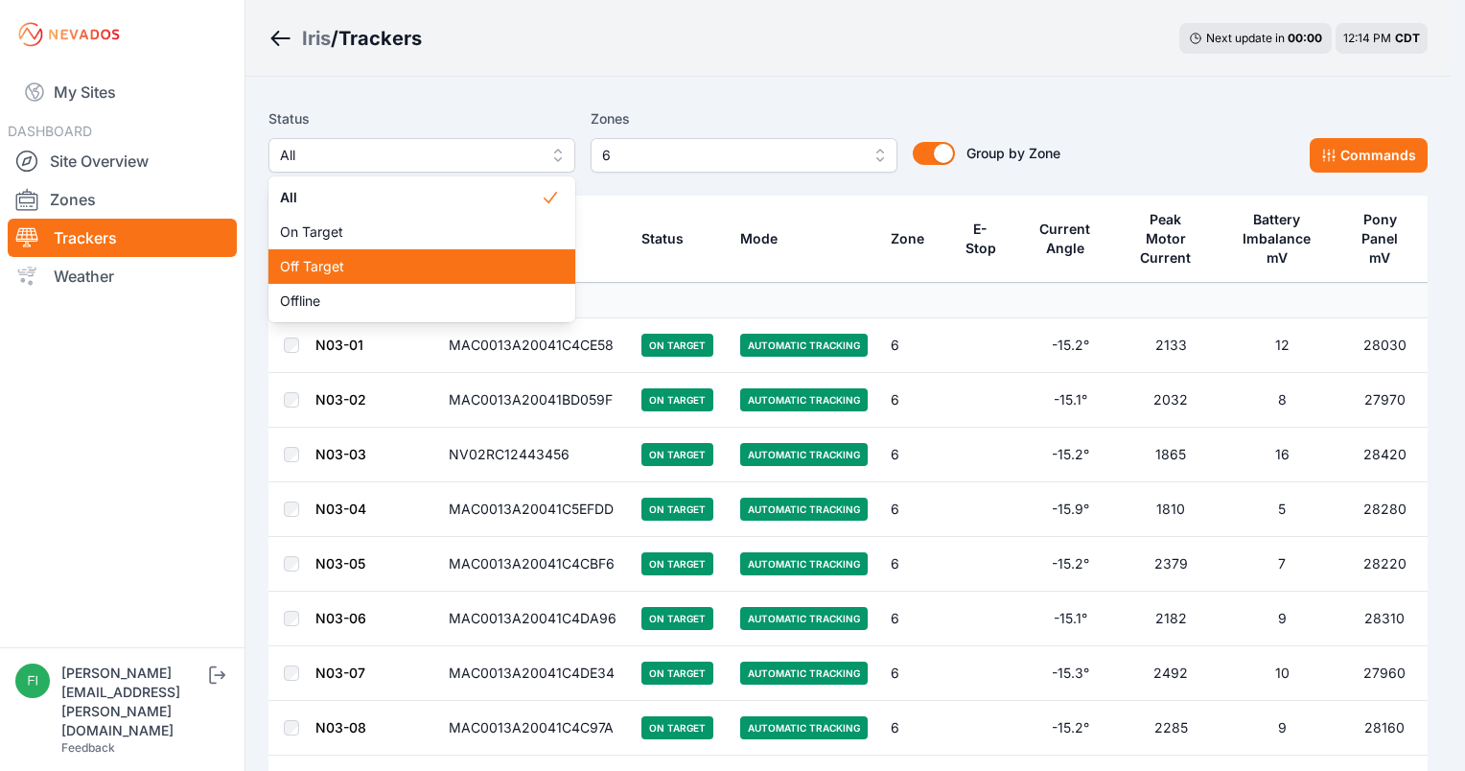
click at [445, 271] on span "Off Target" at bounding box center [410, 266] width 261 height 19
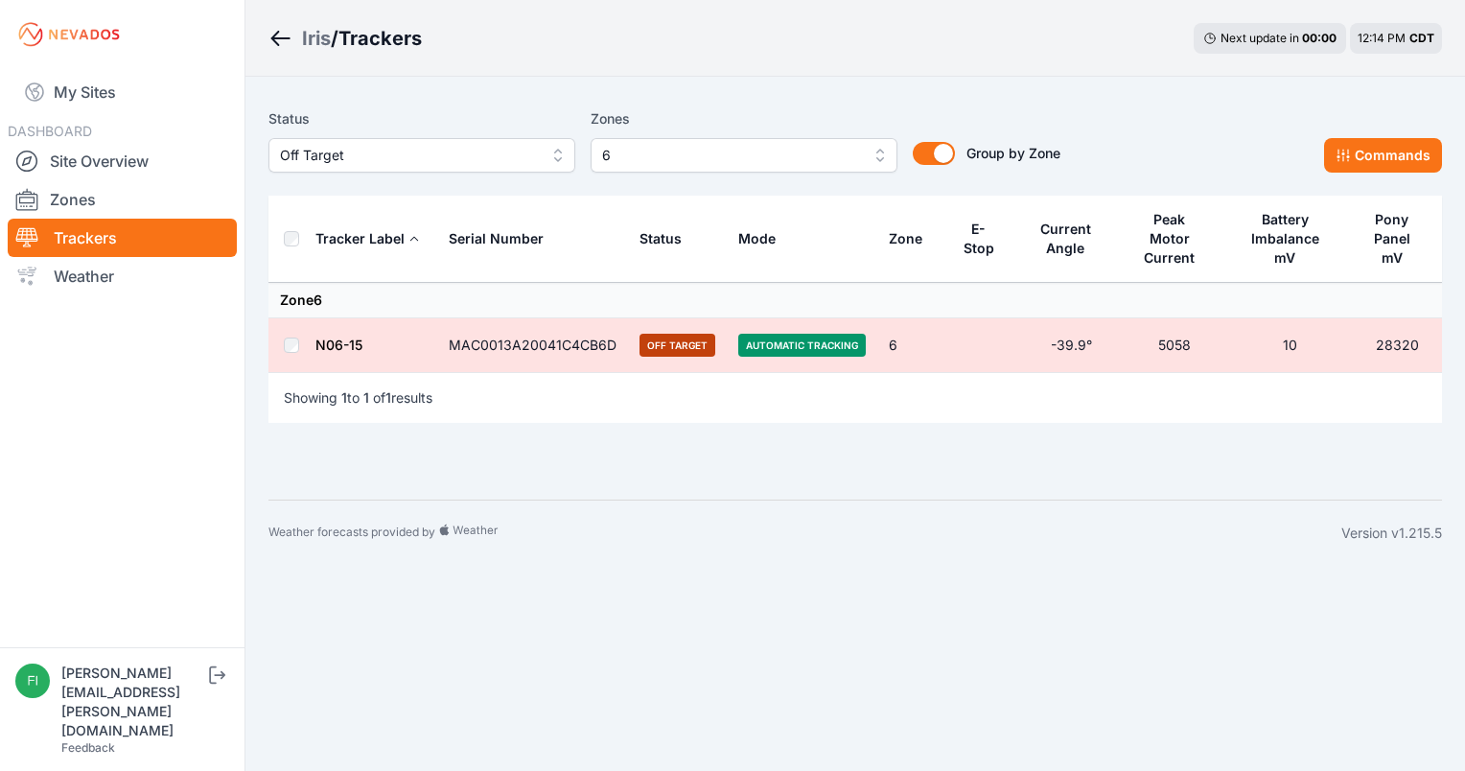
click at [520, 157] on span "Off Target" at bounding box center [408, 155] width 257 height 23
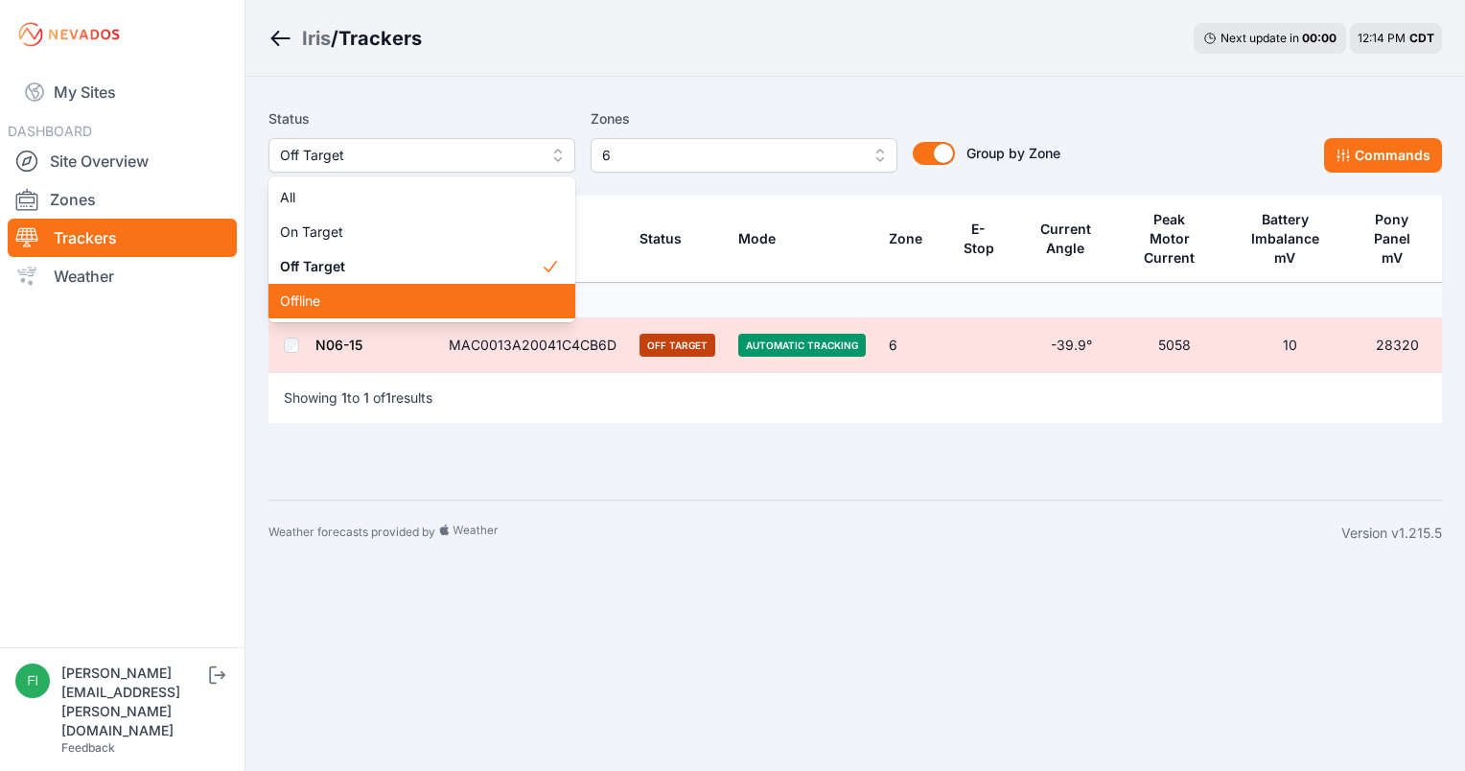
click at [454, 299] on span "Offline" at bounding box center [410, 300] width 261 height 19
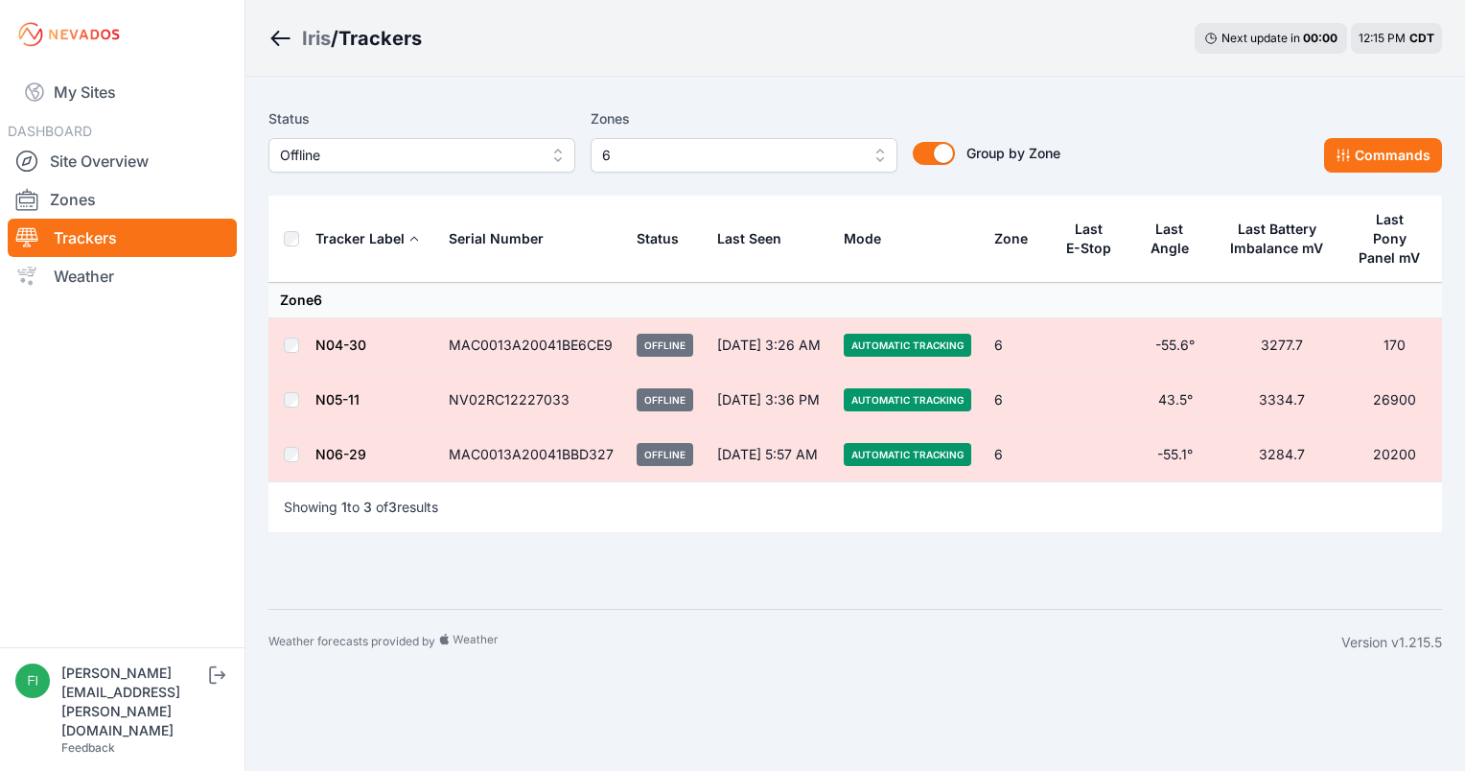
click at [477, 157] on span "Offline" at bounding box center [408, 155] width 257 height 23
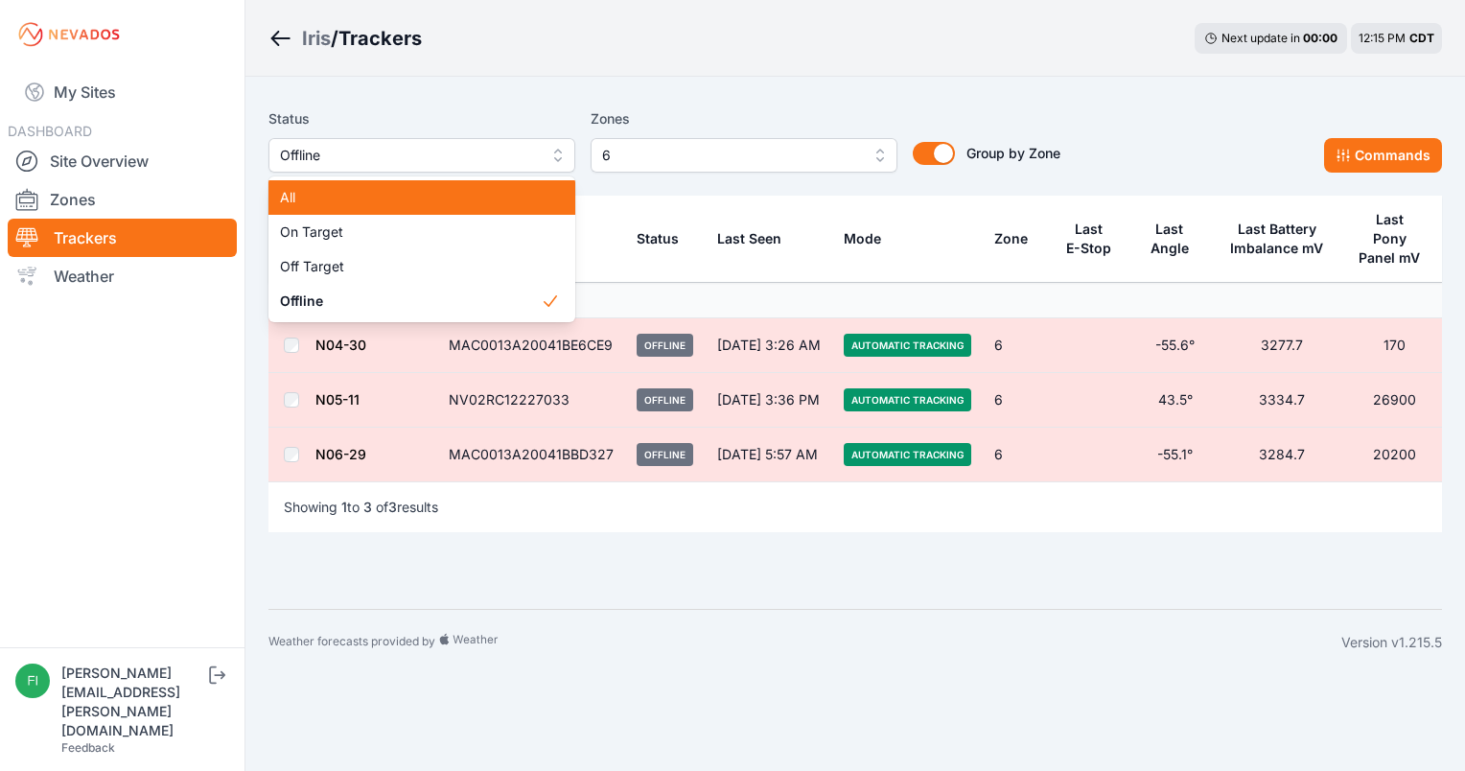
click at [455, 208] on div "All" at bounding box center [421, 197] width 307 height 35
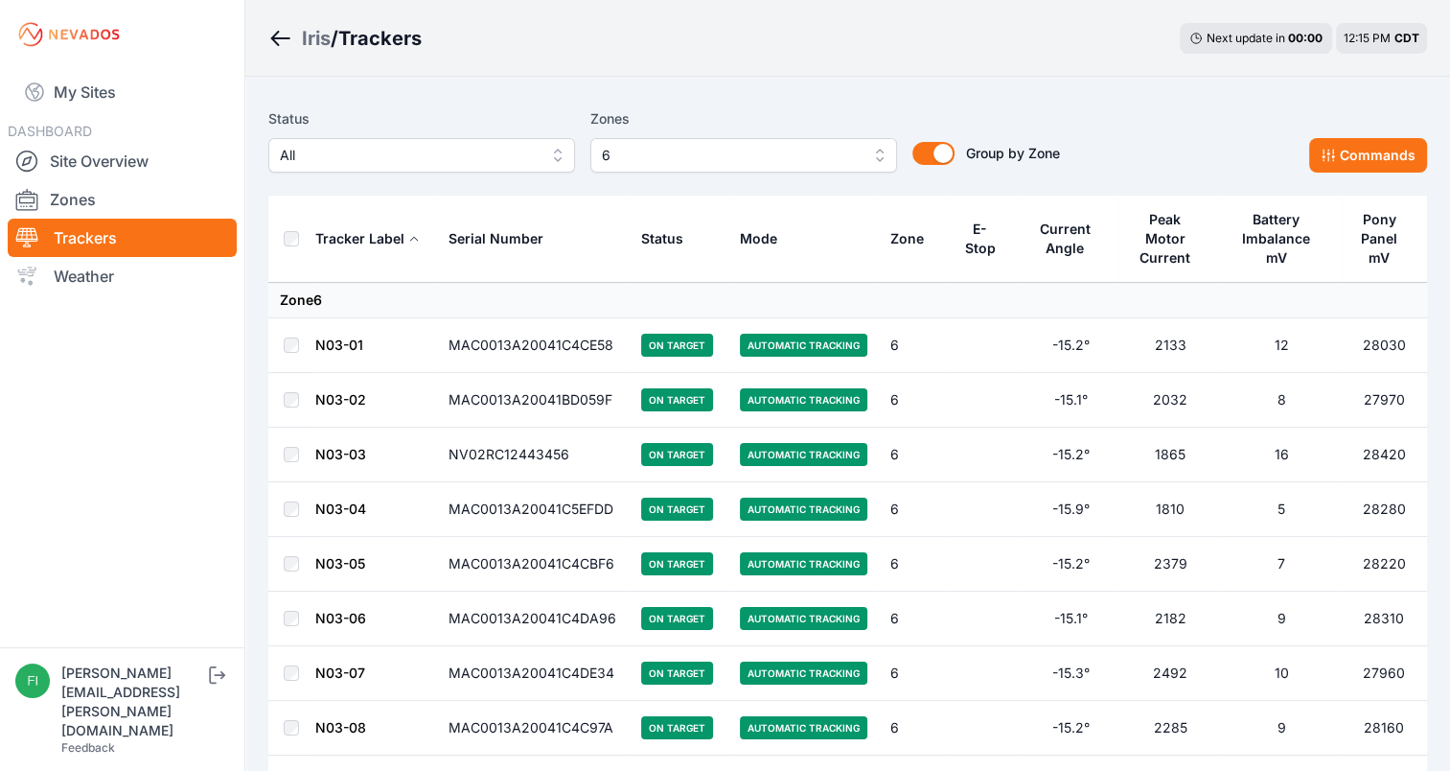
click at [686, 112] on label "Zones" at bounding box center [743, 118] width 307 height 23
click at [690, 112] on label "Zones" at bounding box center [743, 118] width 307 height 23
drag, startPoint x: 690, startPoint y: 112, endPoint x: 930, endPoint y: 72, distance: 243.0
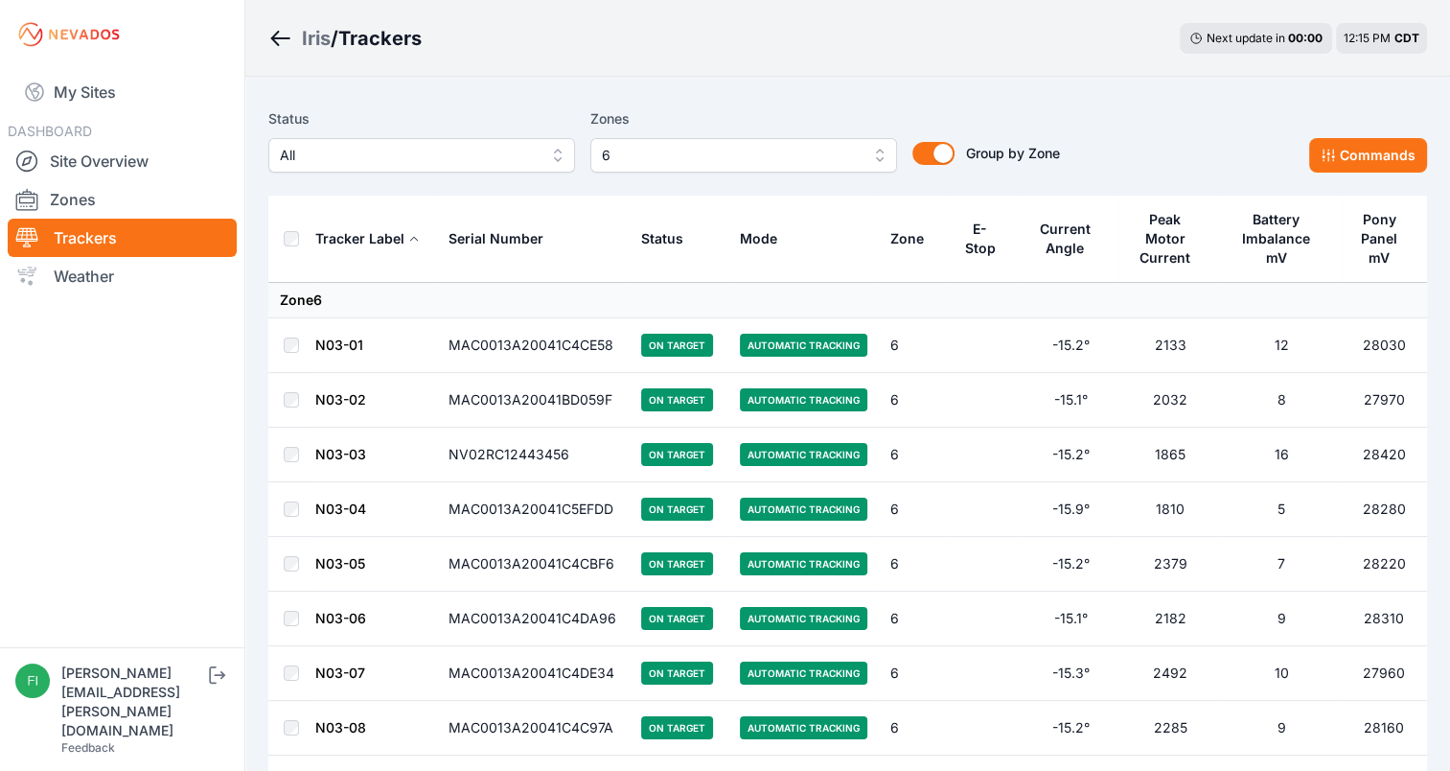
click at [930, 72] on div "Iris / Trackers Next update in 00 : 00 12:15 PM CDT" at bounding box center [847, 38] width 1205 height 77
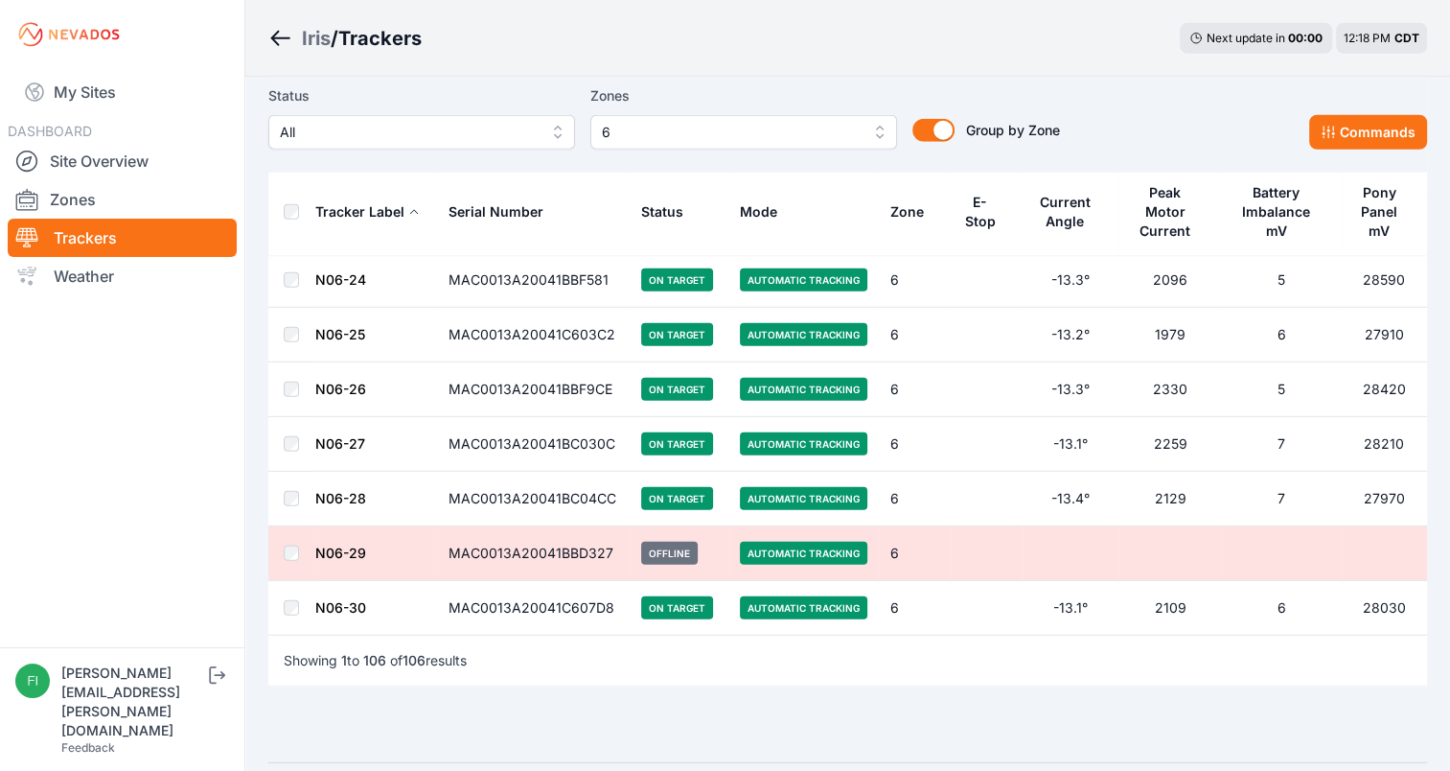
scroll to position [5483, 0]
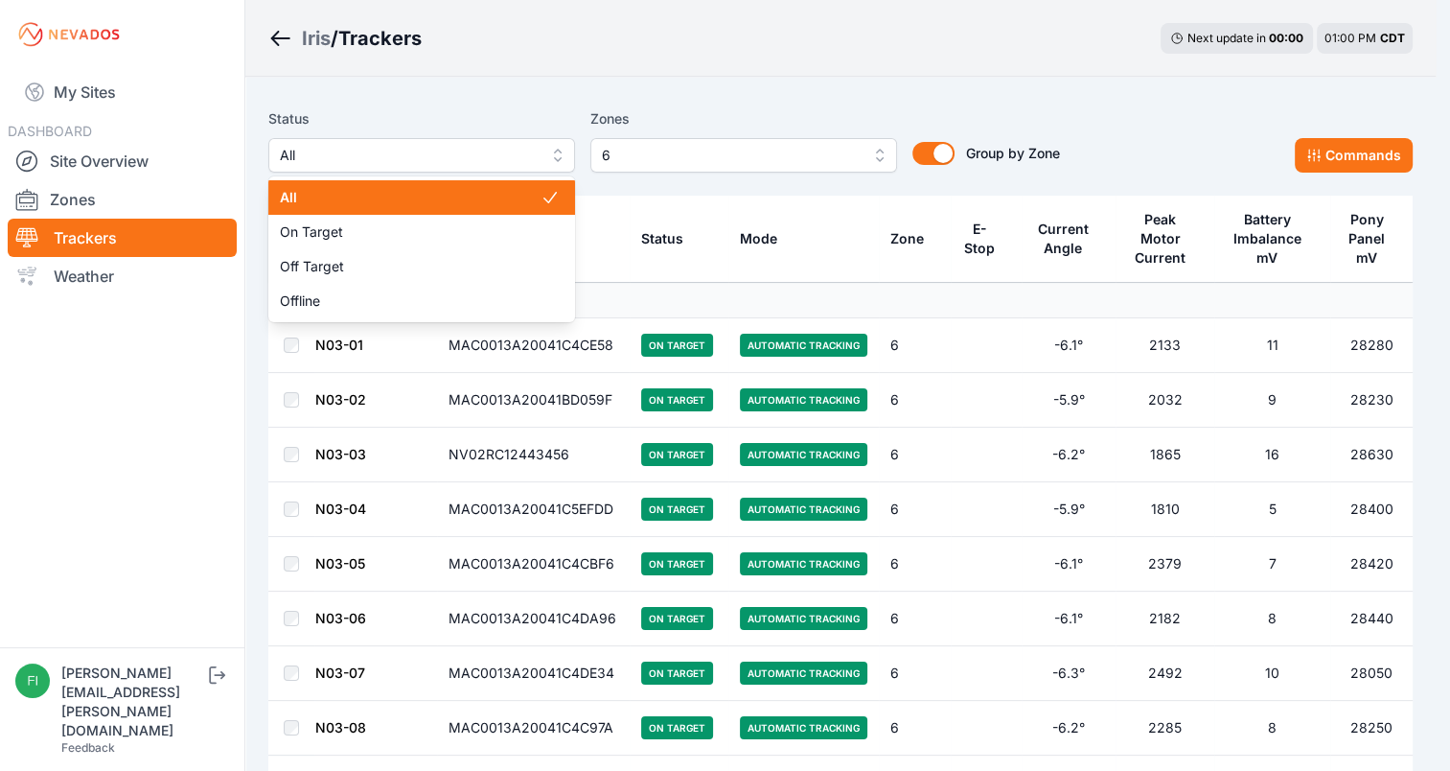
click at [345, 147] on span "All" at bounding box center [408, 155] width 257 height 23
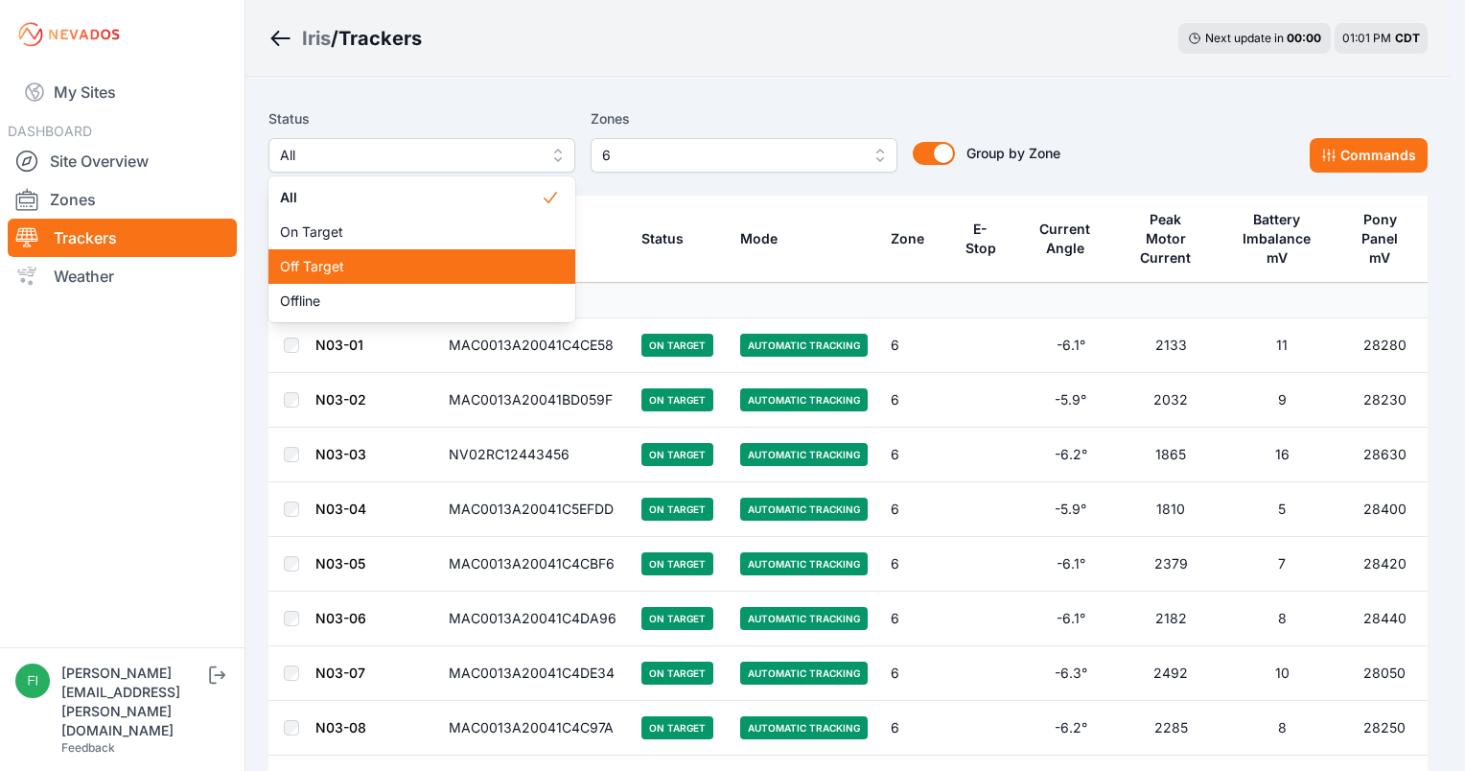
click at [353, 267] on span "Off Target" at bounding box center [410, 266] width 261 height 19
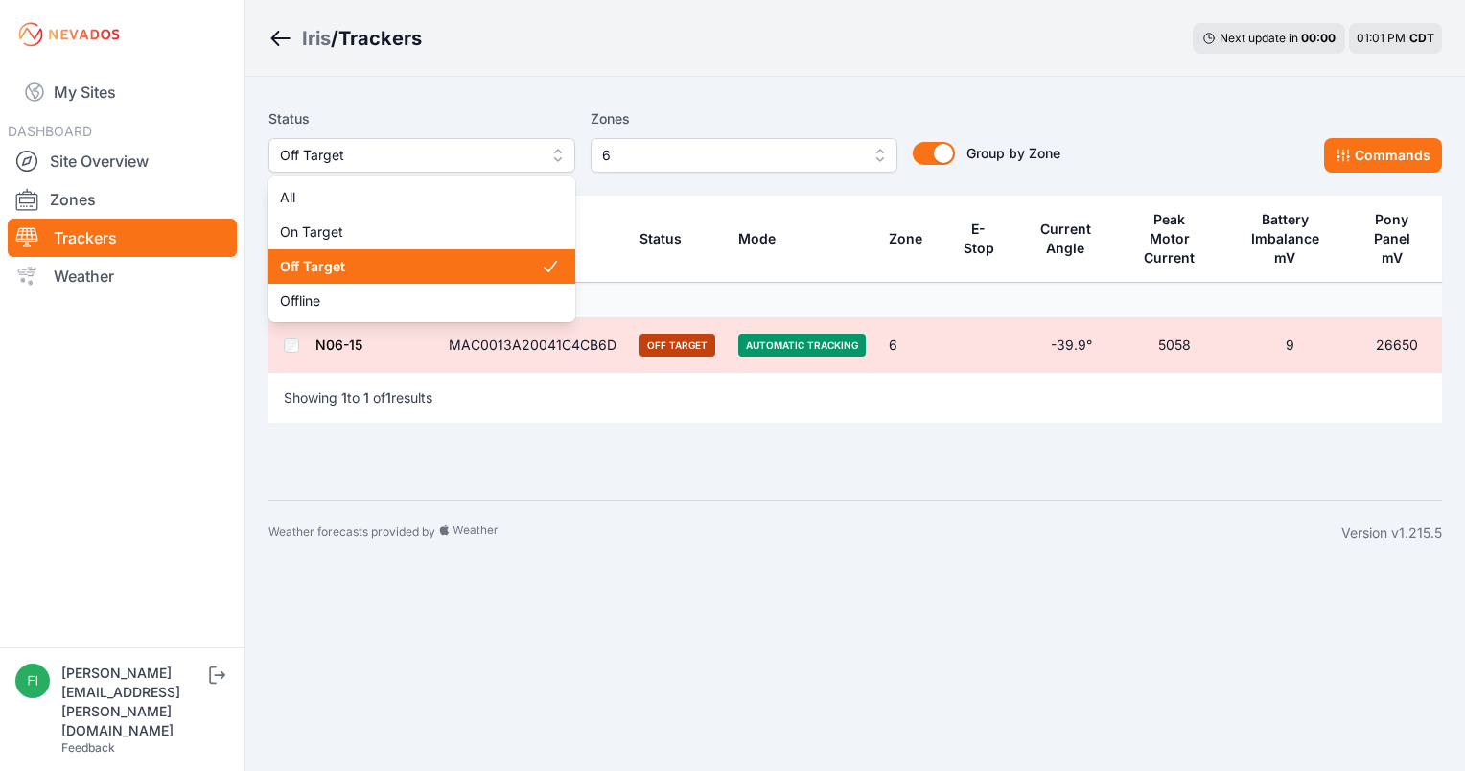
click at [372, 169] on button "Off Target" at bounding box center [421, 155] width 307 height 35
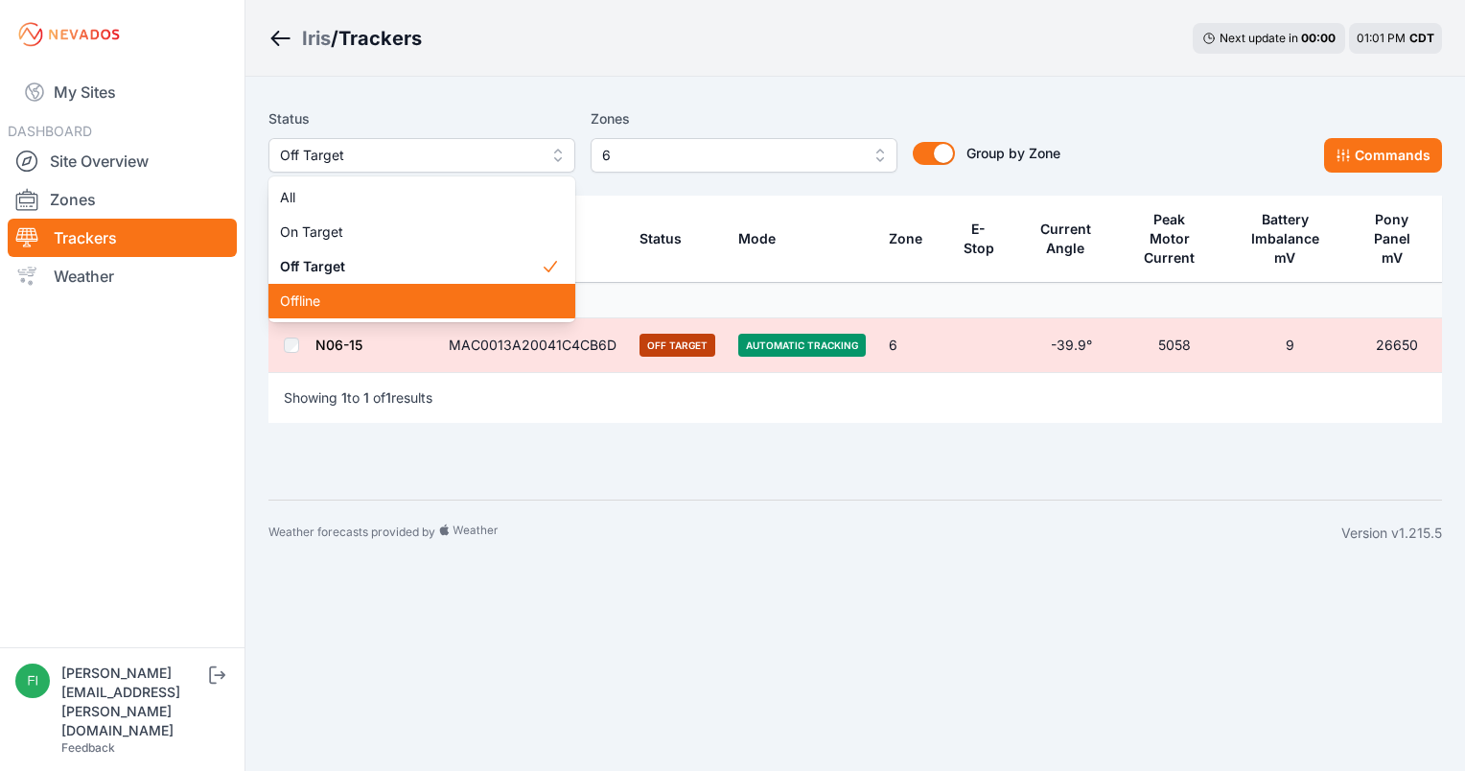
click at [349, 308] on span "Offline" at bounding box center [410, 300] width 261 height 19
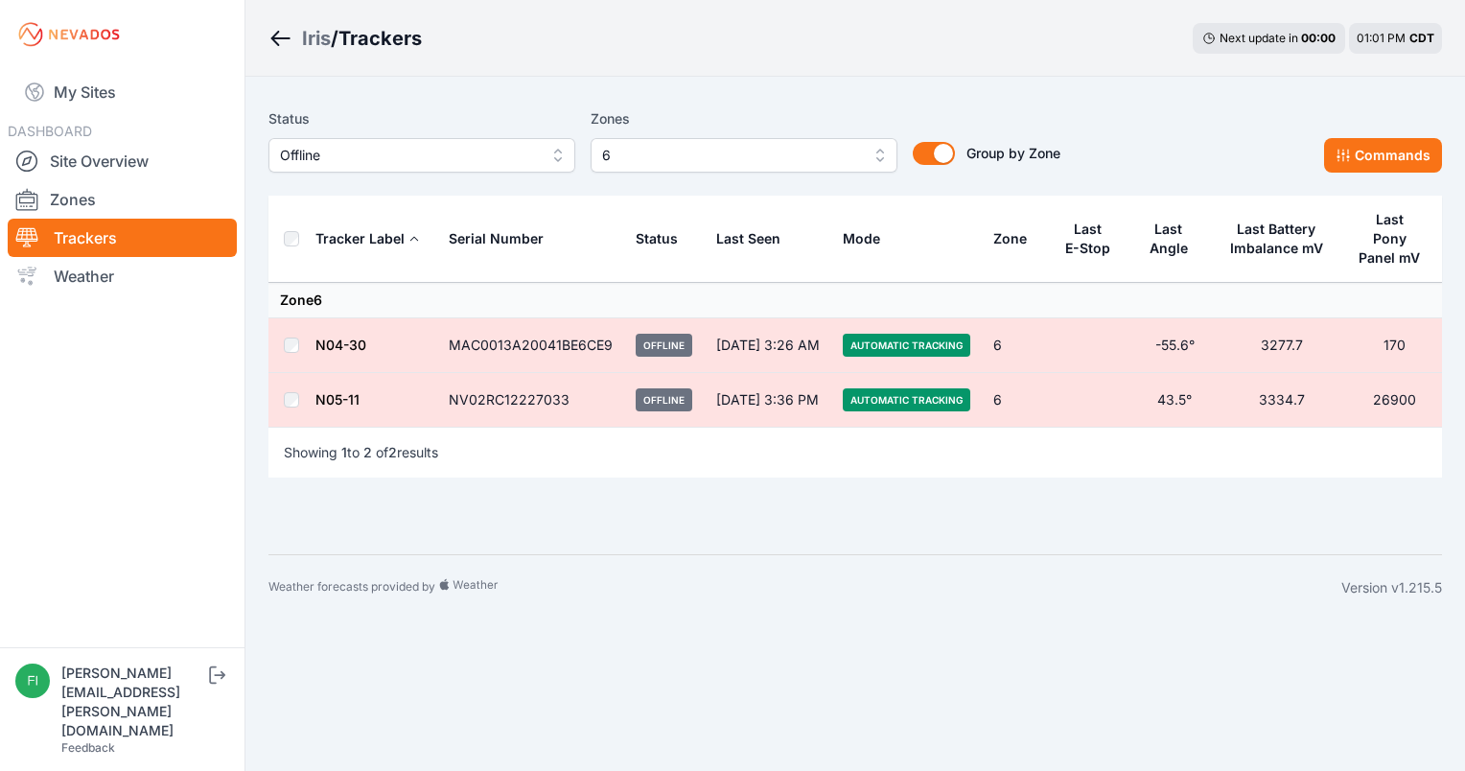
click at [457, 494] on div "Status Offline Zones 6 Group by Zone Group by Zone Commands Tracker Label Seria…" at bounding box center [854, 312] width 1173 height 424
click at [659, 151] on span "6" at bounding box center [730, 155] width 257 height 23
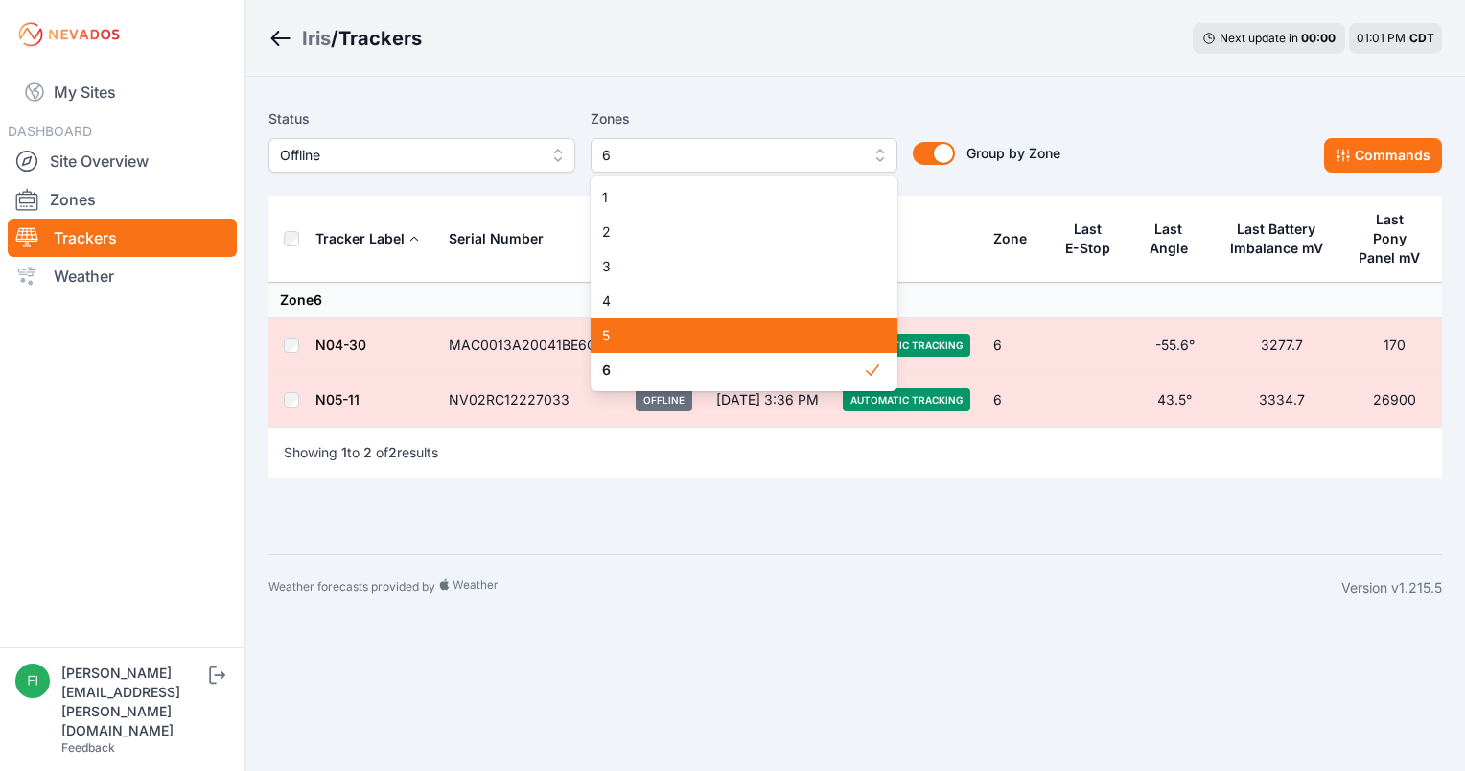
click at [637, 349] on div "5" at bounding box center [743, 335] width 307 height 35
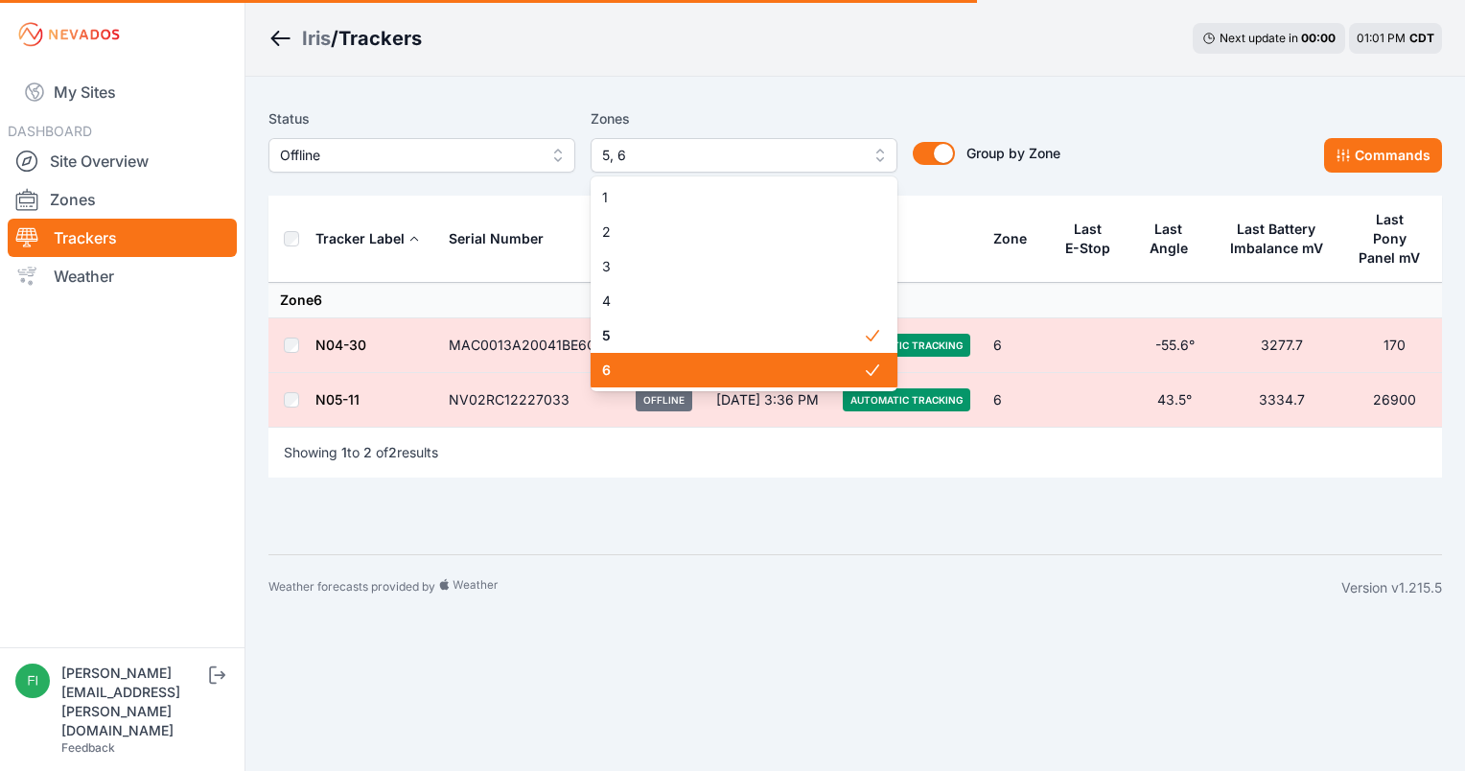
click at [645, 387] on div "6" at bounding box center [743, 370] width 307 height 35
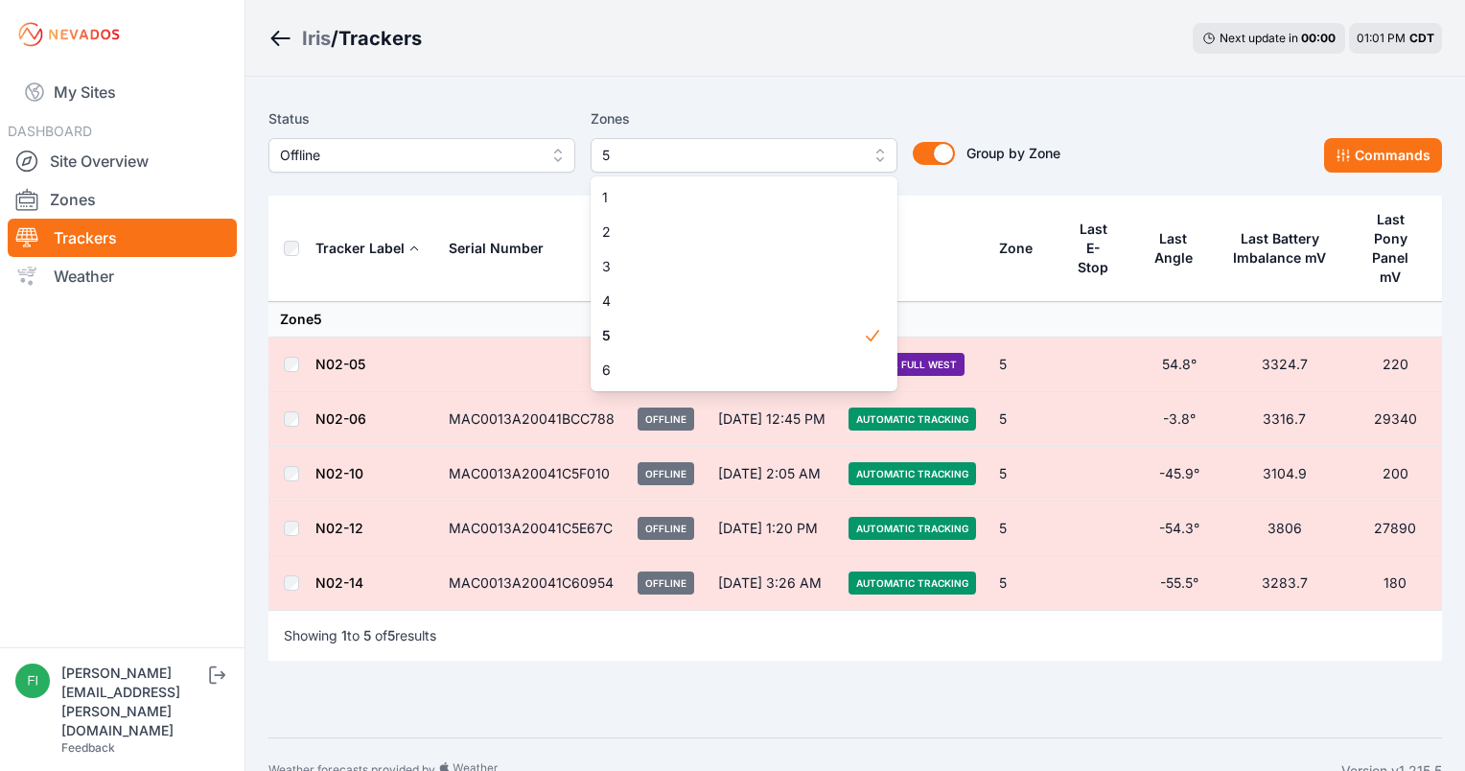
click at [821, 99] on div "Status Offline Zones 5 1 2 3 4 5 6 Group by Zone Group by Zone Commands Tracker…" at bounding box center [854, 407] width 1219 height 660
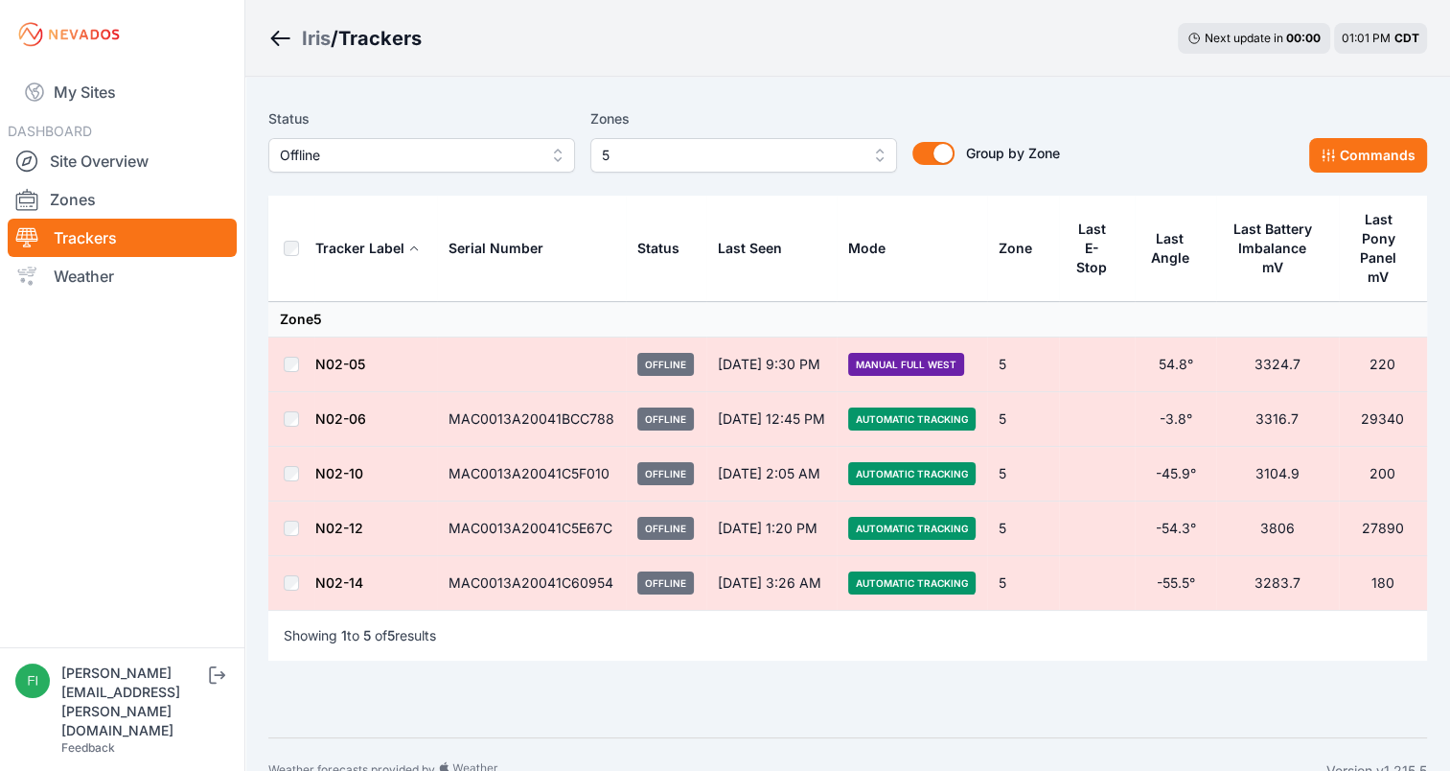
click at [817, 151] on span "5" at bounding box center [730, 155] width 257 height 23
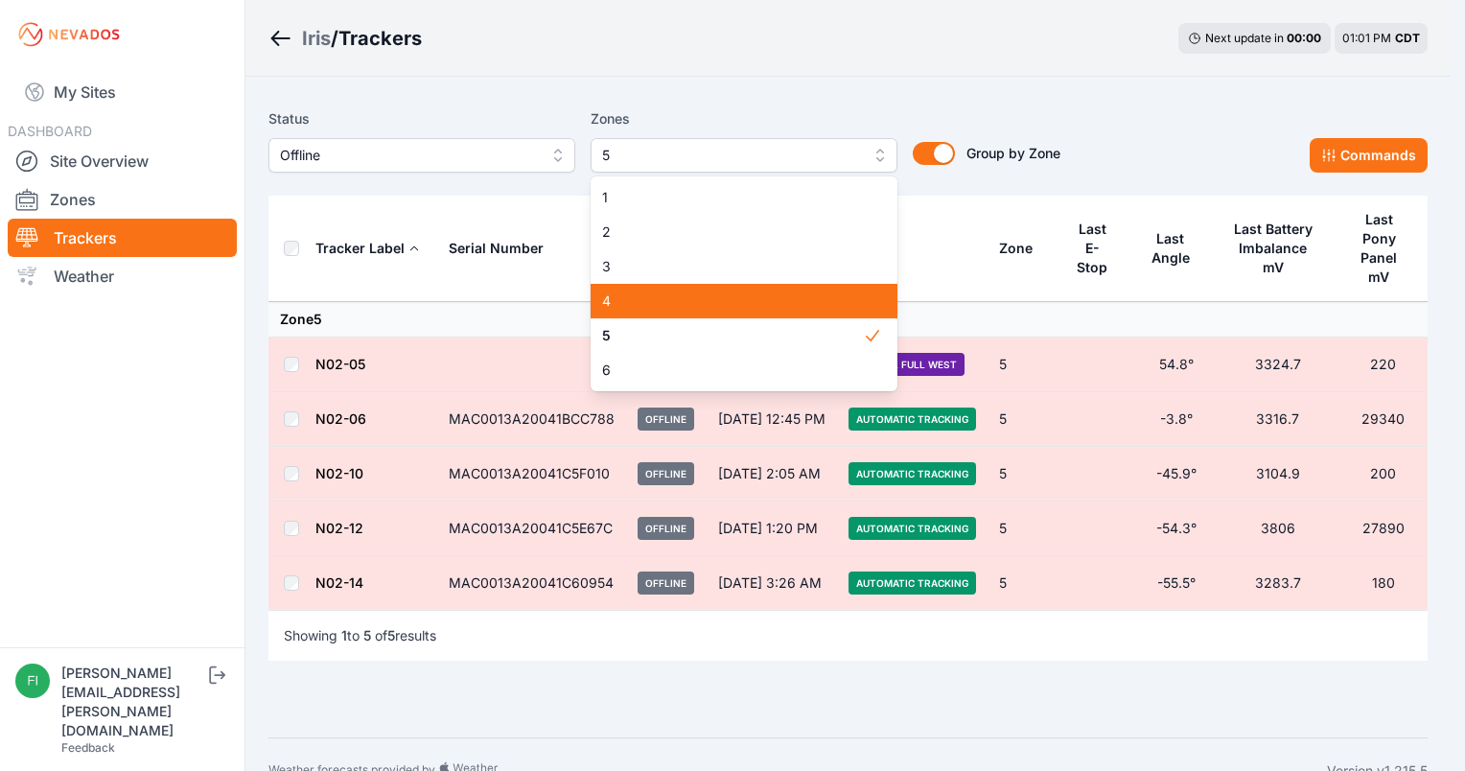
click at [773, 315] on div "4" at bounding box center [743, 301] width 307 height 35
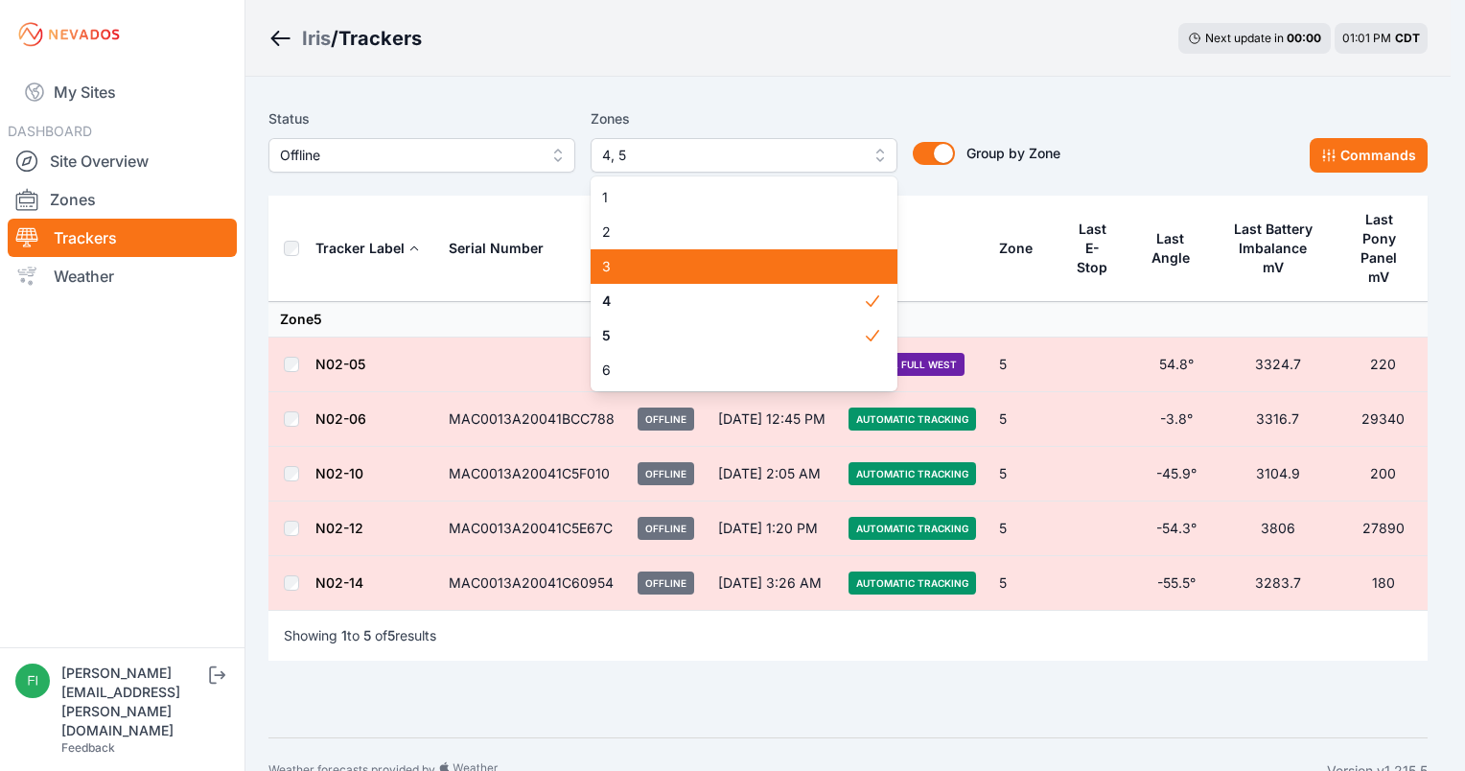
click at [780, 275] on span "3" at bounding box center [732, 266] width 261 height 19
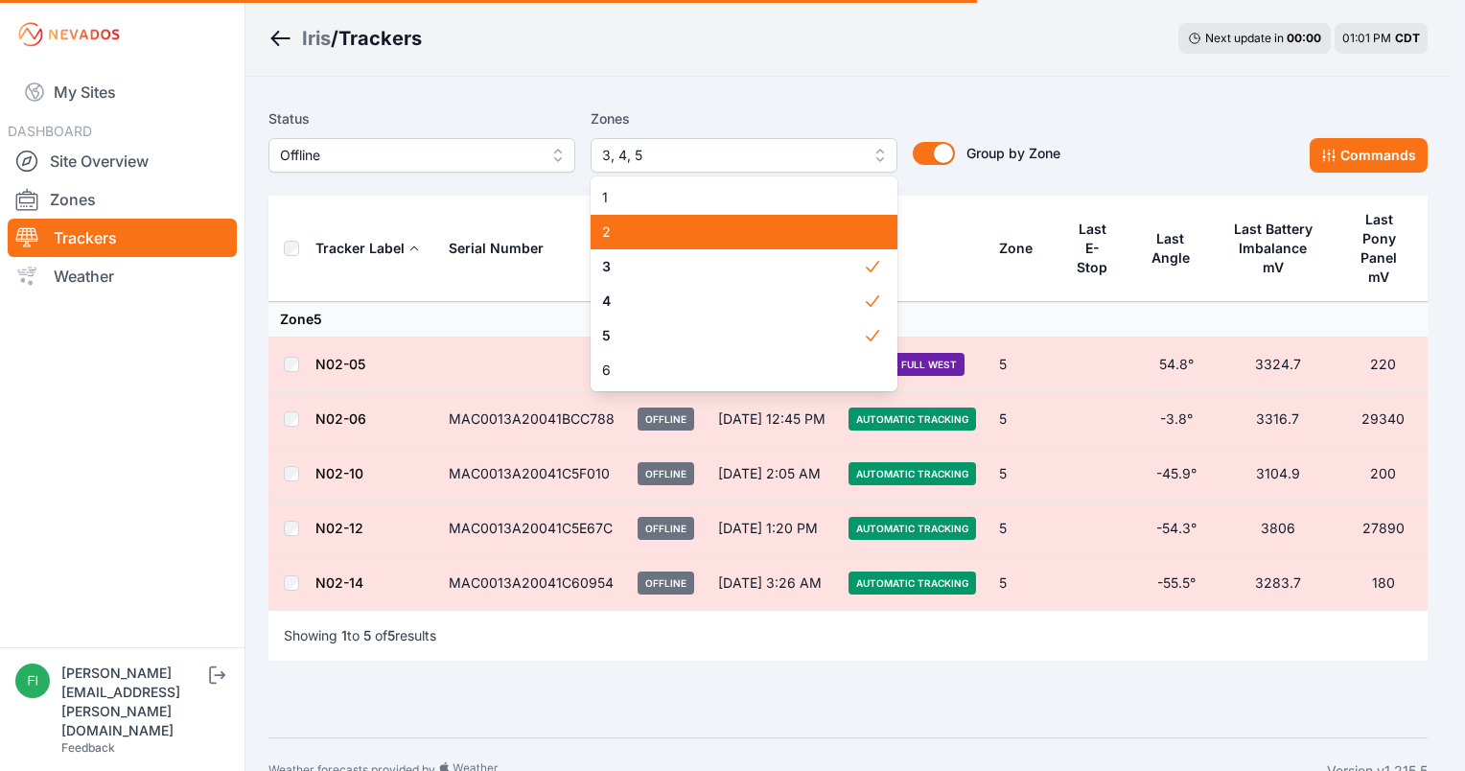
click at [791, 226] on span "2" at bounding box center [732, 231] width 261 height 19
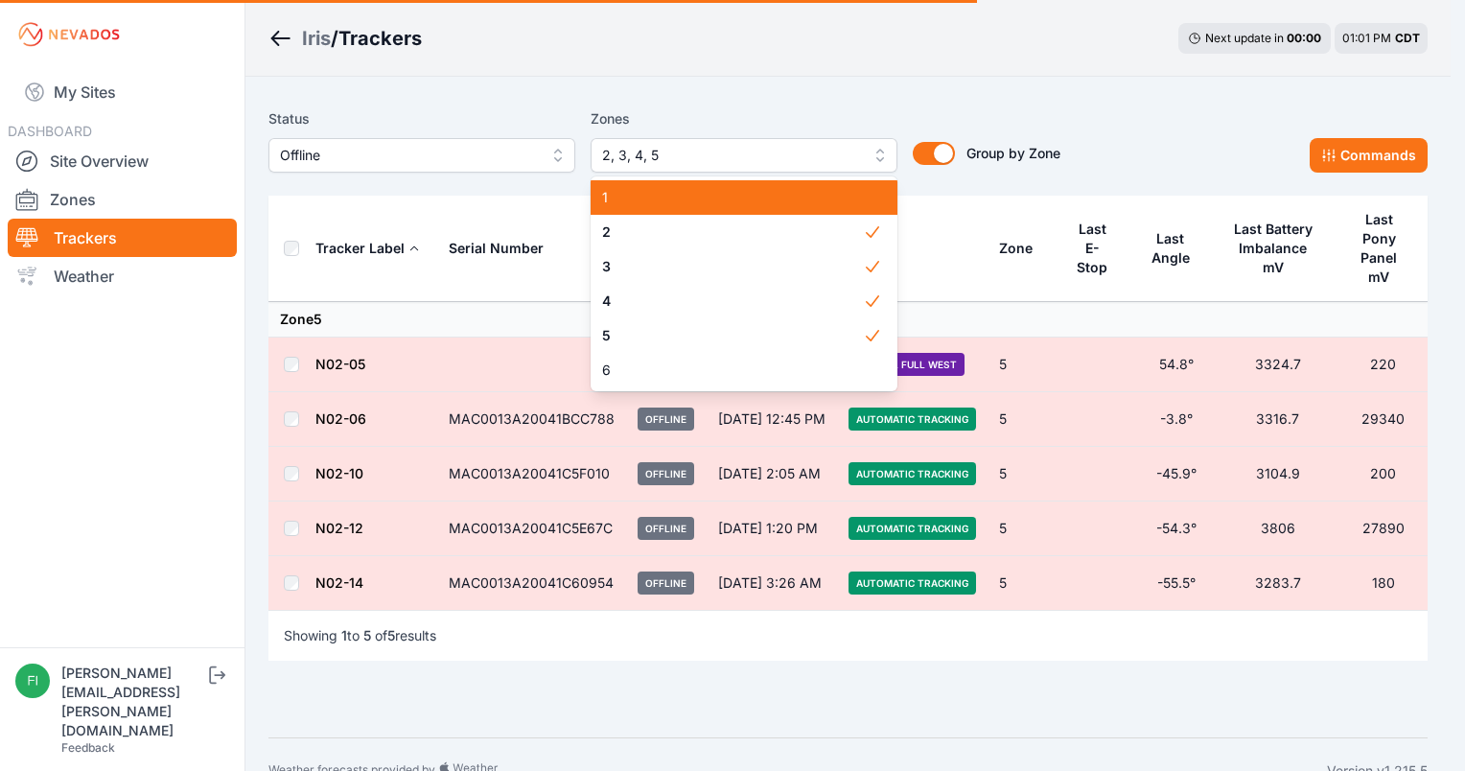
click at [804, 191] on span "1" at bounding box center [732, 197] width 261 height 19
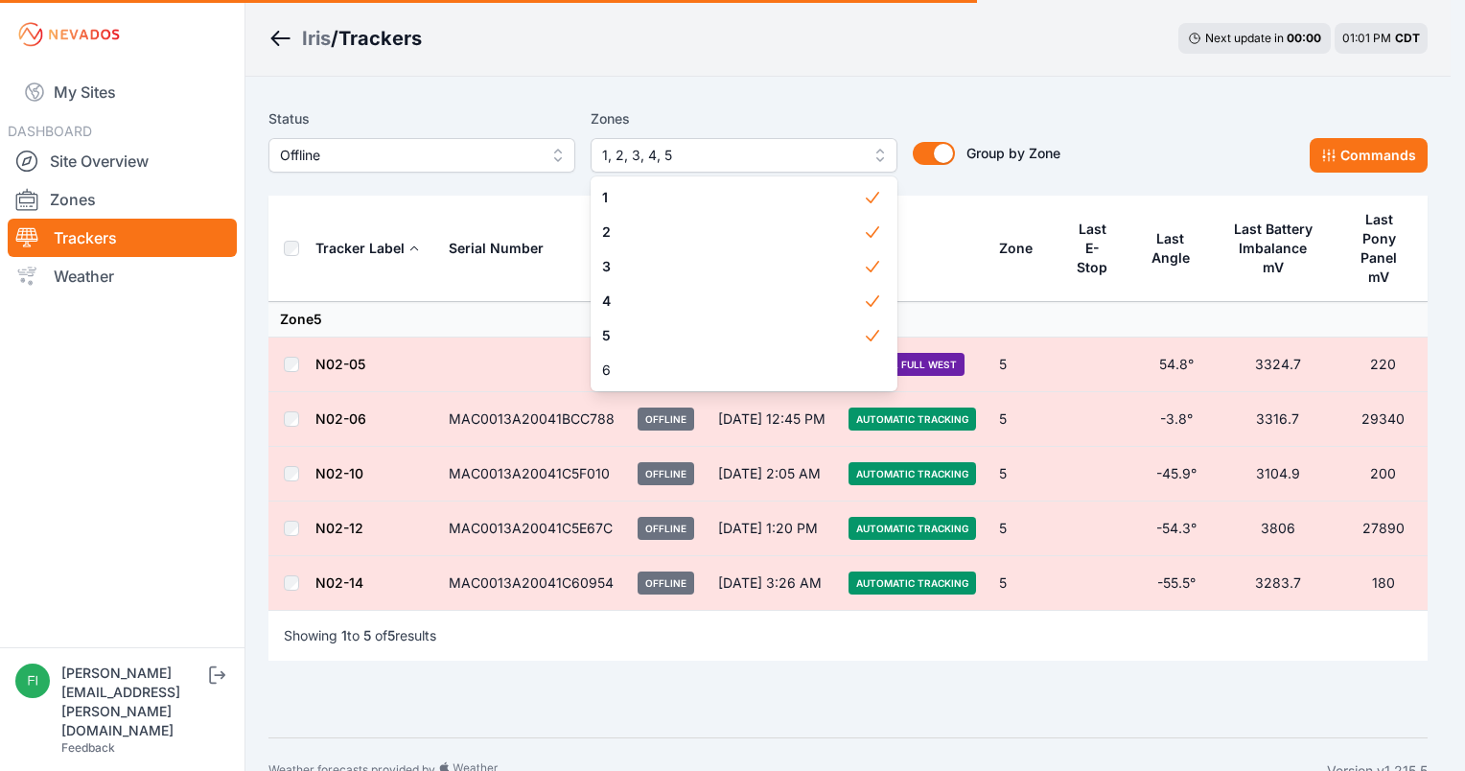
click at [776, 391] on div "1 2 3 4 5 6" at bounding box center [743, 283] width 307 height 215
click at [779, 364] on span "6" at bounding box center [732, 369] width 261 height 19
click at [960, 60] on div "Iris / Trackers Next update in 00 : 00 01:01 PM CDT Status Offline Zones 1, 2, …" at bounding box center [725, 401] width 1450 height 803
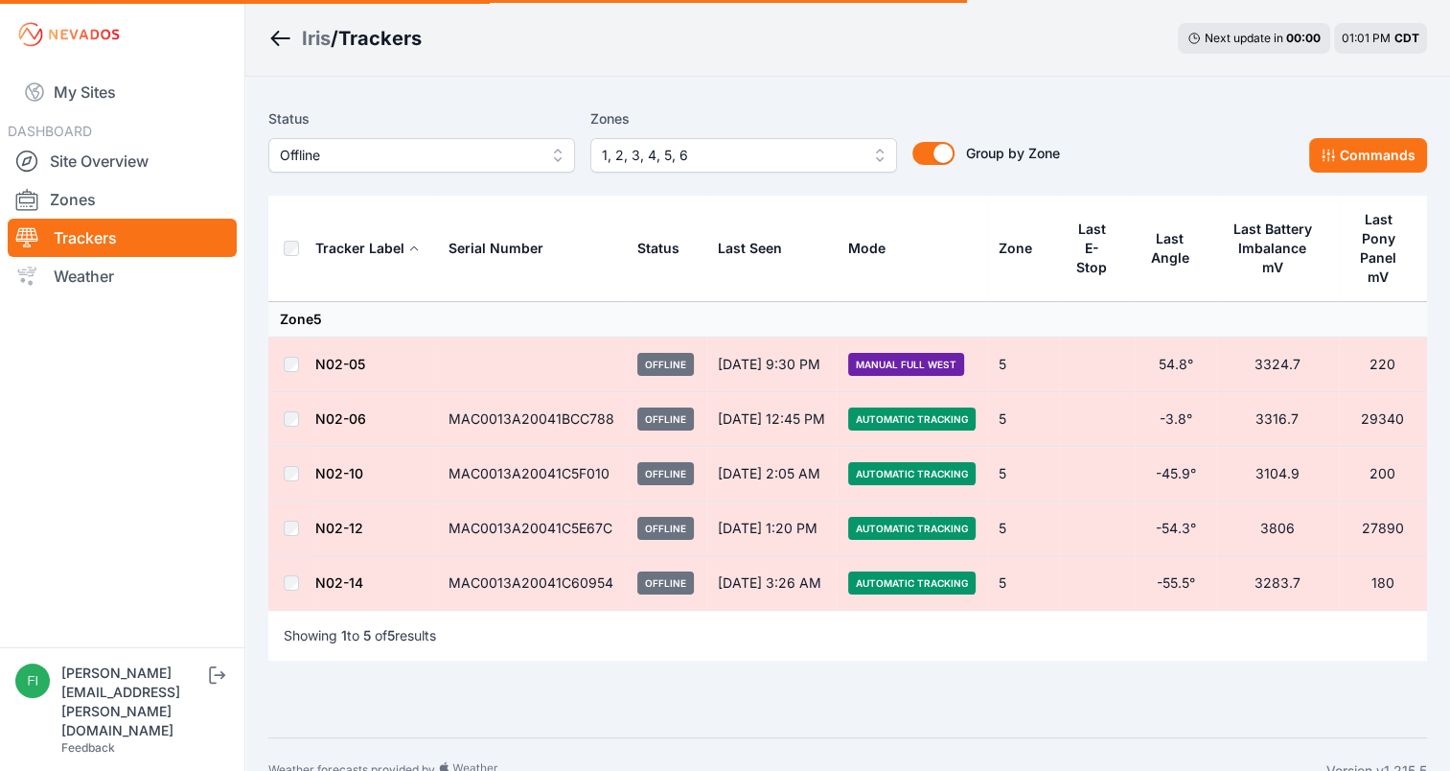
click at [960, 60] on div "Iris / Trackers Next update in 00 : 00 01:01 PM CDT" at bounding box center [847, 38] width 1205 height 77
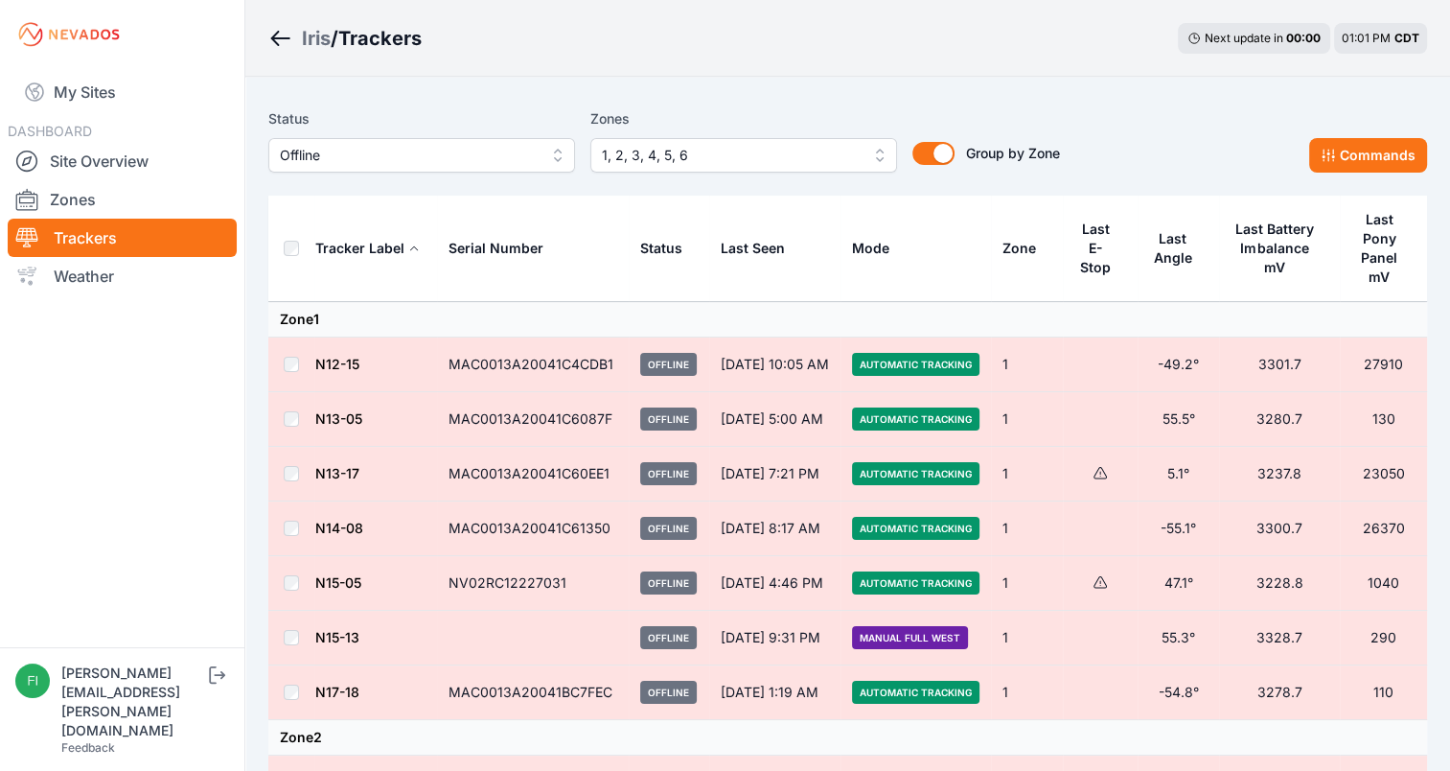
click at [957, 69] on div "Iris / Trackers Next update in 00 : 00 01:01 PM CDT" at bounding box center [847, 38] width 1205 height 77
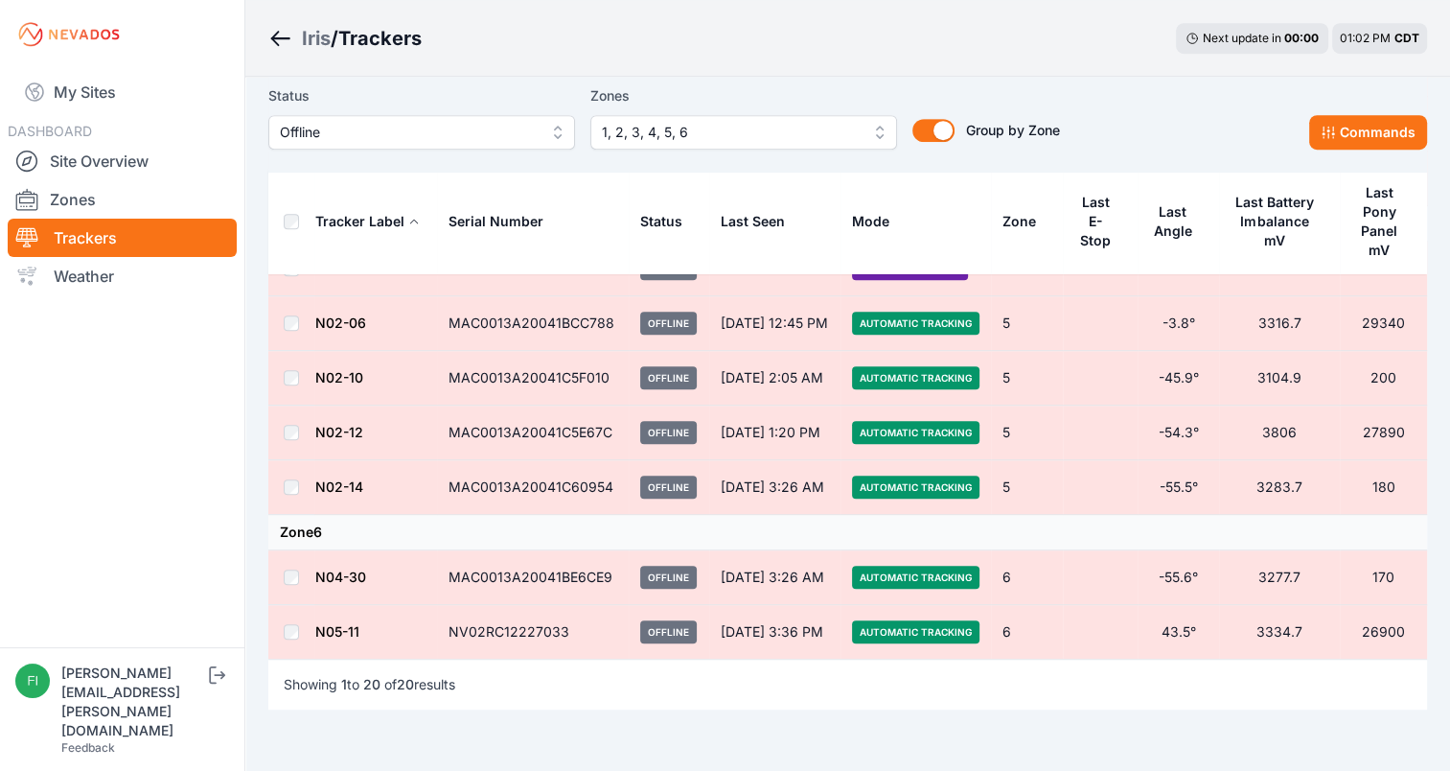
scroll to position [759, 0]
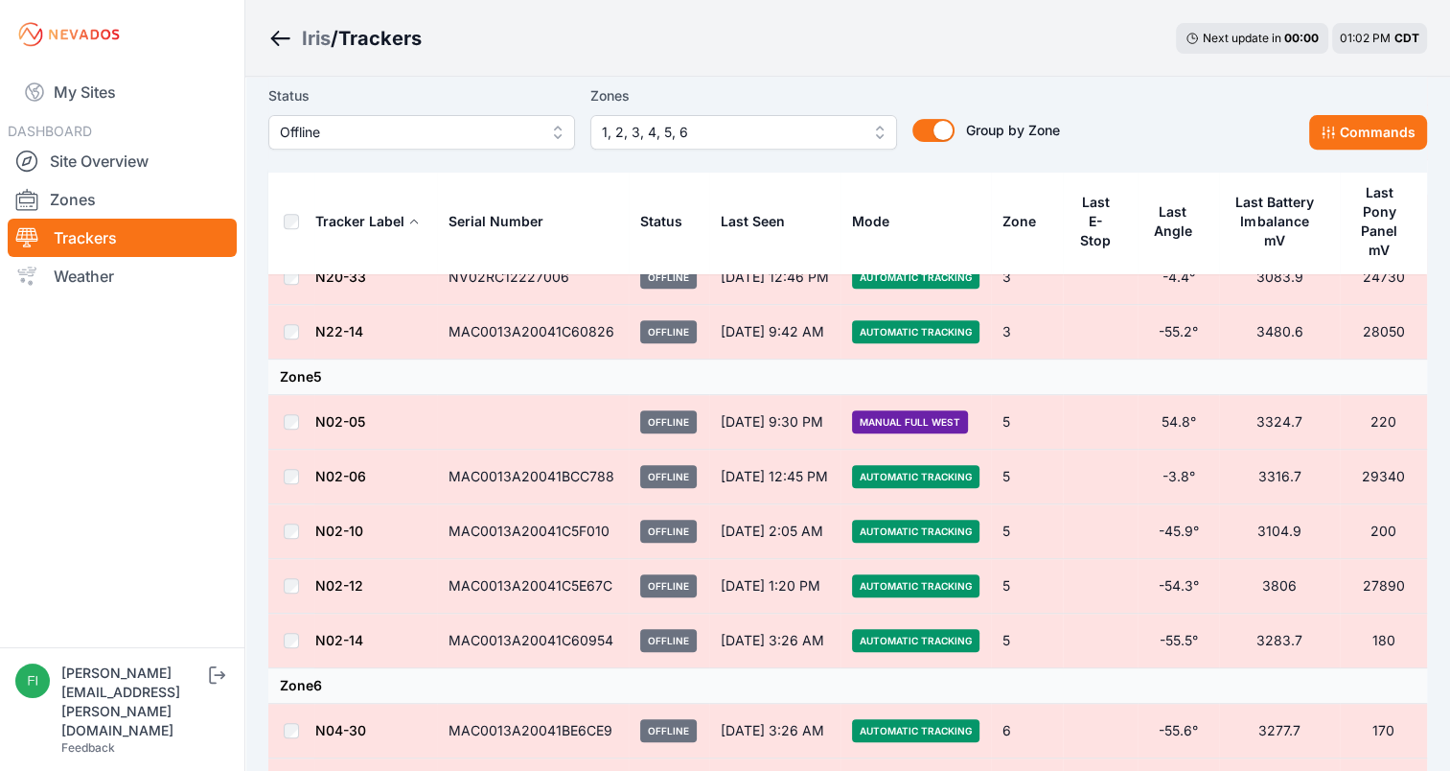
click at [518, 144] on button "Offline" at bounding box center [421, 132] width 307 height 35
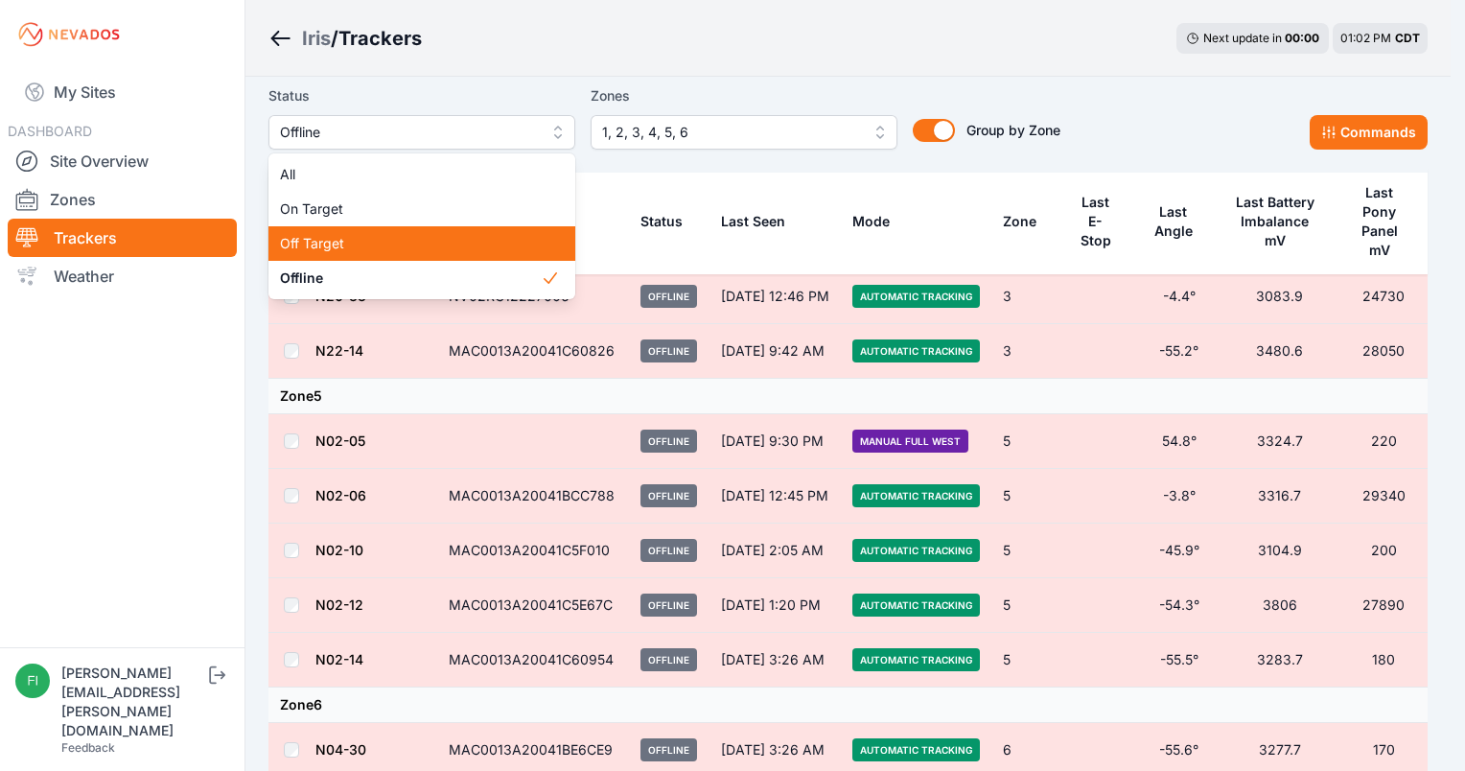
click at [470, 243] on span "Off Target" at bounding box center [410, 243] width 261 height 19
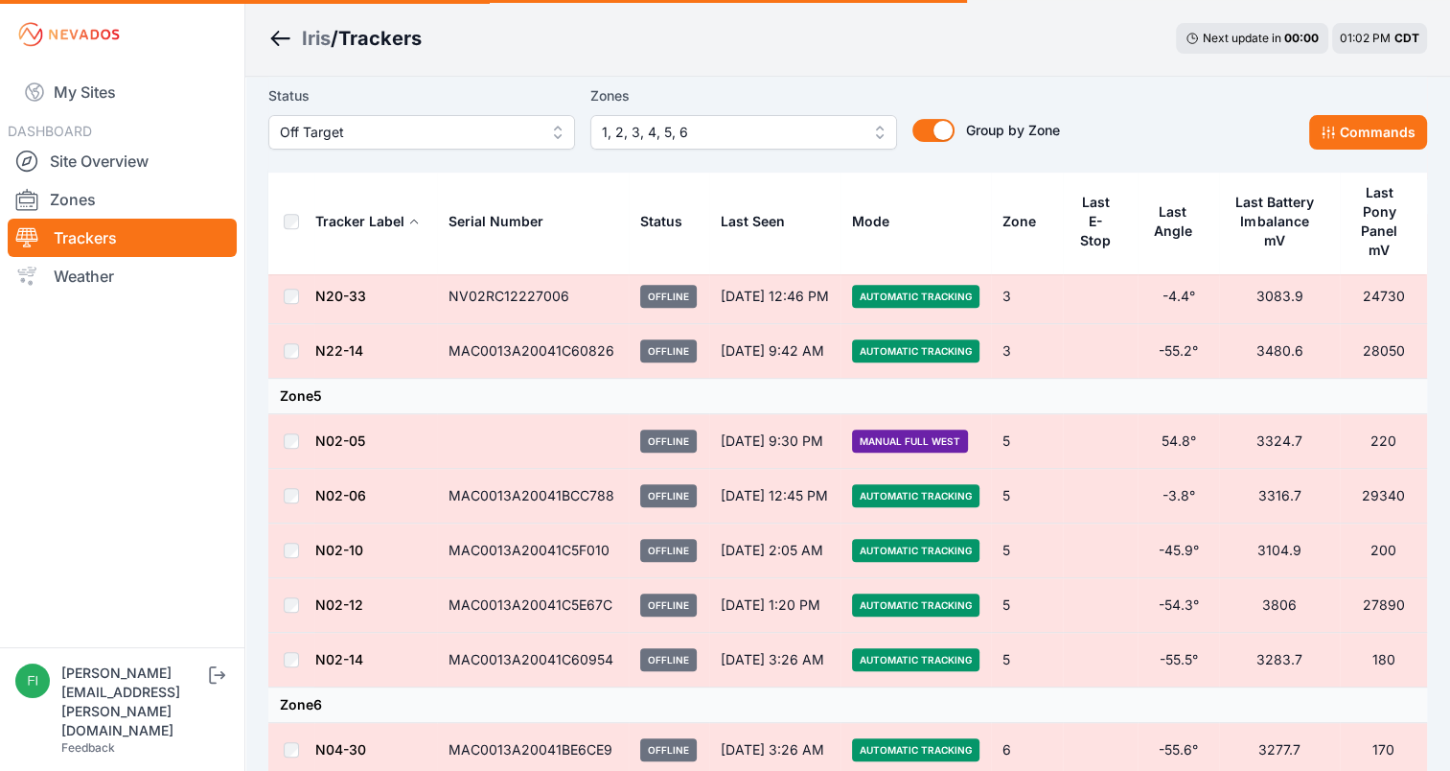
click at [469, 234] on button "Serial Number" at bounding box center [504, 221] width 110 height 46
click at [667, 41] on div "Iris / Trackers Next update in 00 : 00 01:02 PM CDT" at bounding box center [847, 38] width 1205 height 77
